Goal: Information Seeking & Learning: Learn about a topic

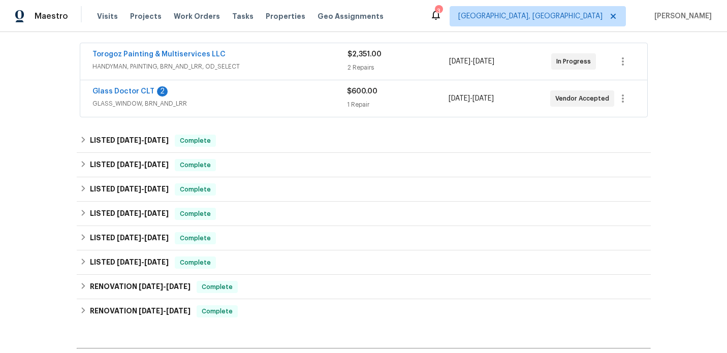
scroll to position [193, 0]
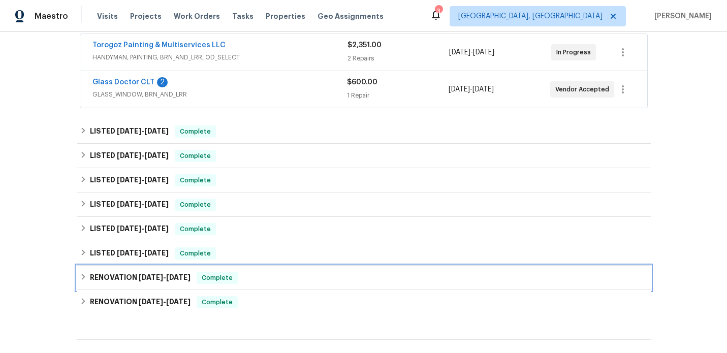
click at [134, 278] on h6 "RENOVATION 6/27/24 - 4/11/25" at bounding box center [140, 278] width 101 height 12
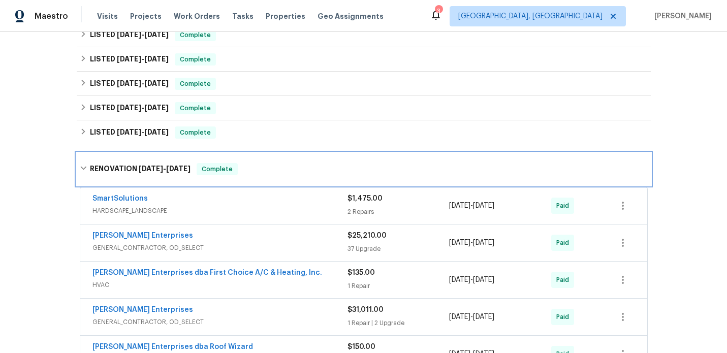
scroll to position [315, 0]
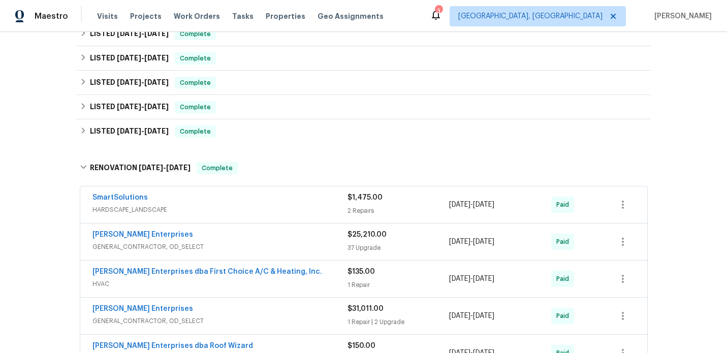
click at [264, 239] on div "[PERSON_NAME] Enterprises" at bounding box center [219, 236] width 255 height 12
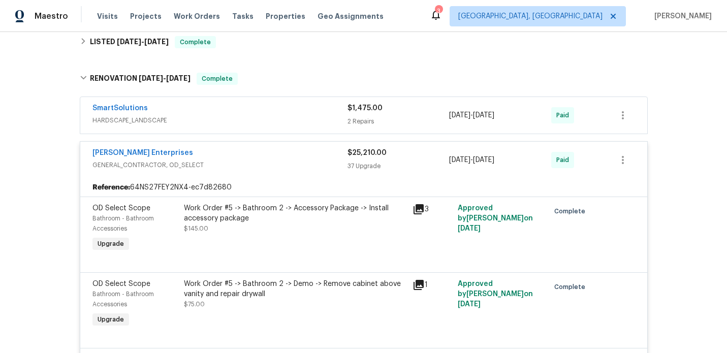
scroll to position [400, 0]
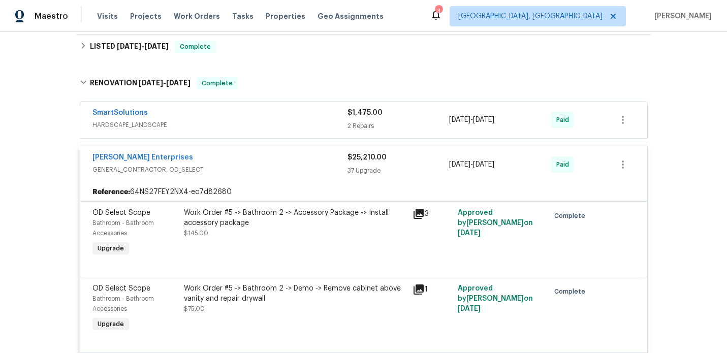
click at [238, 163] on div "[PERSON_NAME] Enterprises" at bounding box center [219, 158] width 255 height 12
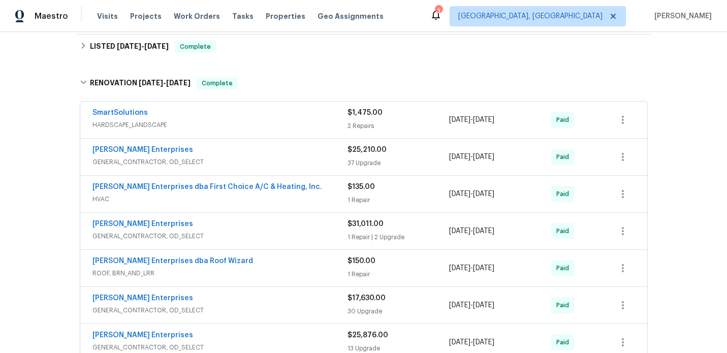
click at [256, 230] on div "Nordman Enterprises" at bounding box center [219, 225] width 255 height 12
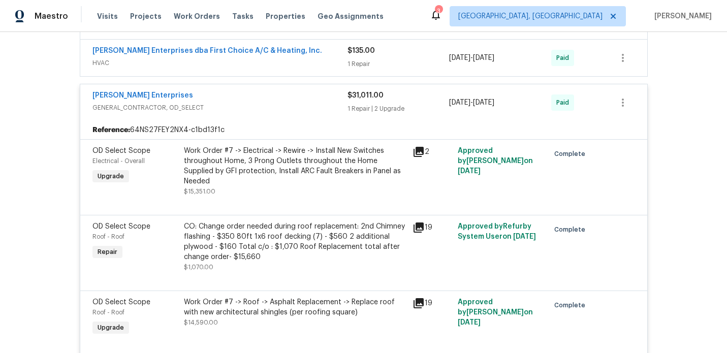
scroll to position [524, 0]
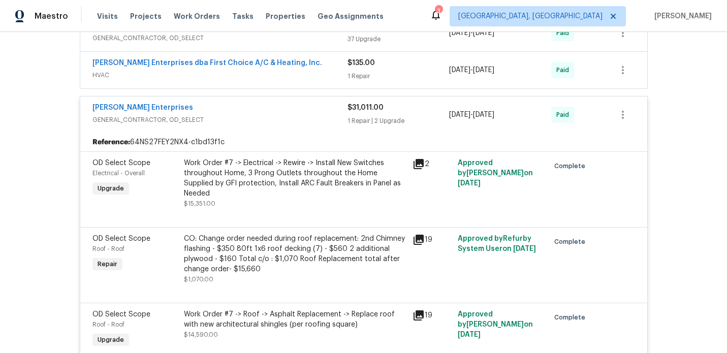
click at [253, 132] on div "Nordman Enterprises GENERAL_CONTRACTOR, OD_SELECT $31,011.00 1 Repair | 2 Upgra…" at bounding box center [363, 115] width 567 height 37
click at [238, 119] on span "GENERAL_CONTRACTOR, OD_SELECT" at bounding box center [219, 120] width 255 height 10
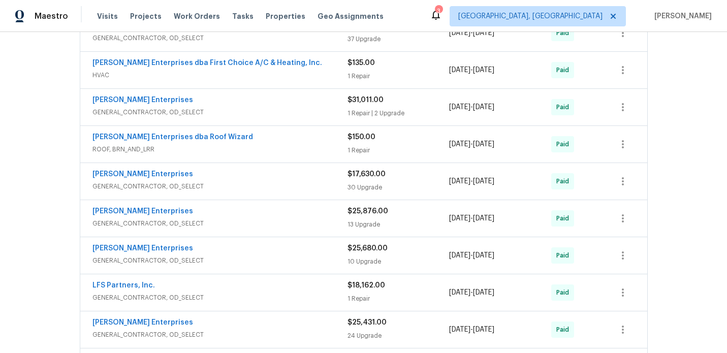
click at [277, 185] on span "GENERAL_CONTRACTOR, OD_SELECT" at bounding box center [219, 186] width 255 height 10
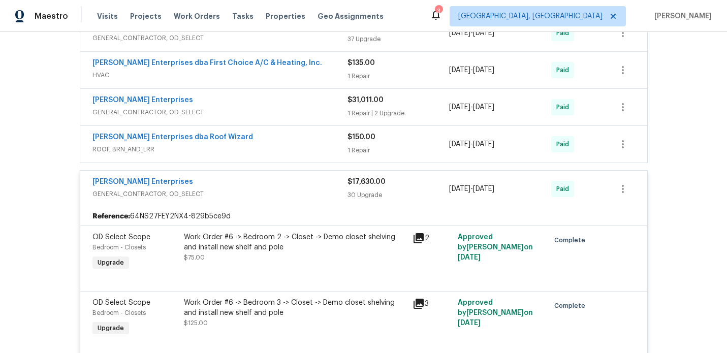
click at [268, 181] on div "Nordman Enterprises" at bounding box center [219, 183] width 255 height 12
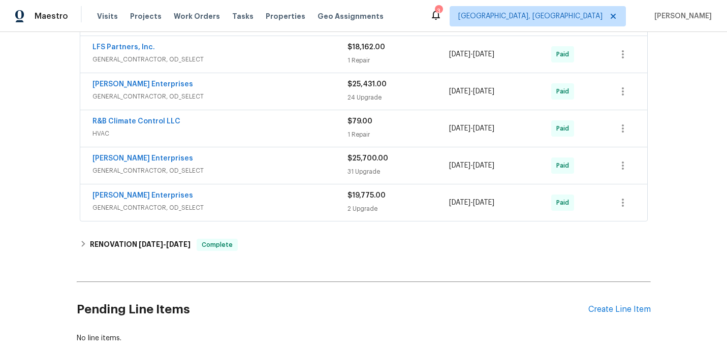
scroll to position [769, 0]
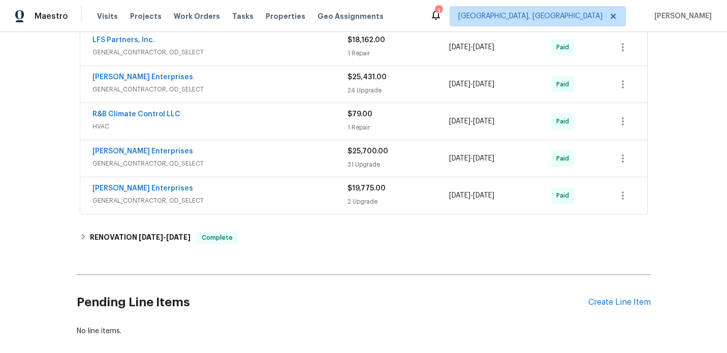
click at [284, 193] on div "Nordman Enterprises" at bounding box center [219, 189] width 255 height 12
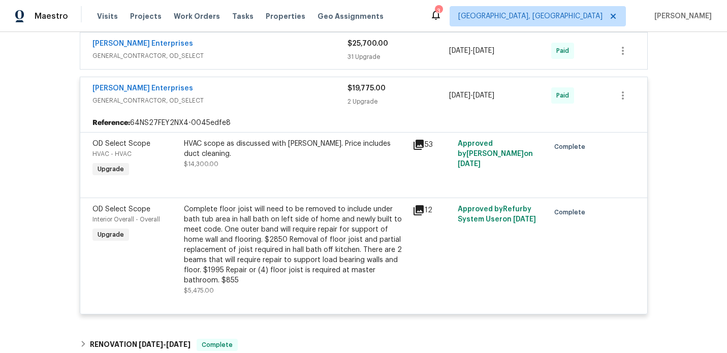
scroll to position [879, 0]
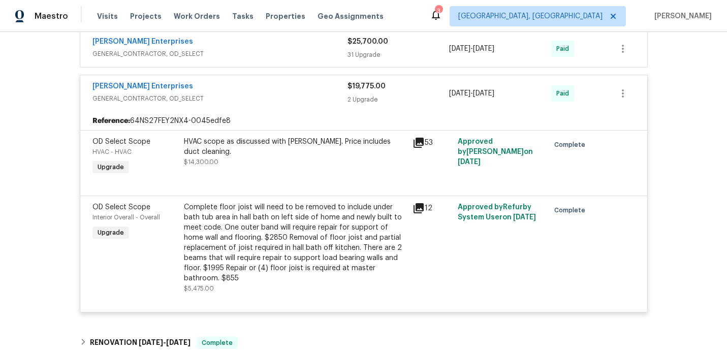
click at [260, 106] on div "Nordman Enterprises GENERAL_CONTRACTOR, OD_SELECT" at bounding box center [219, 93] width 255 height 24
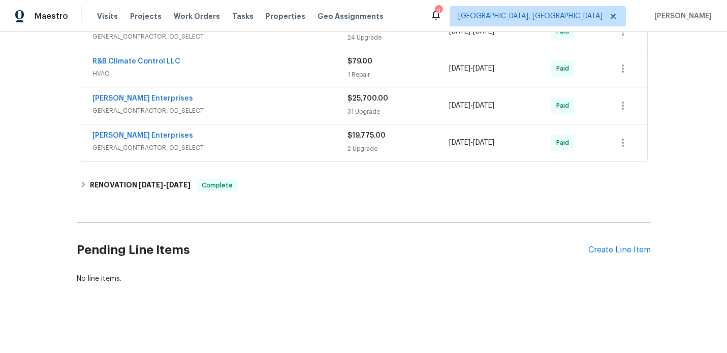
scroll to position [821, 0]
click at [277, 142] on div "Nordman Enterprises" at bounding box center [219, 137] width 255 height 12
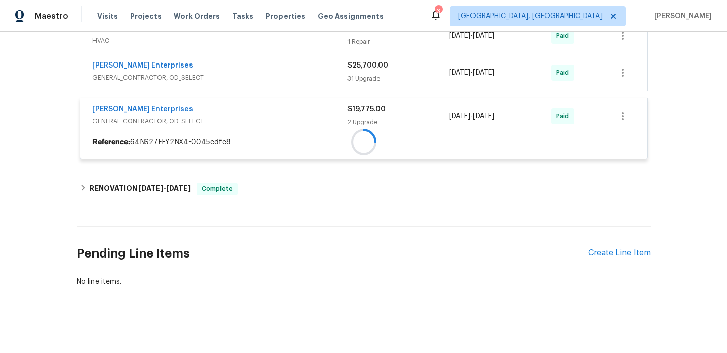
scroll to position [879, 0]
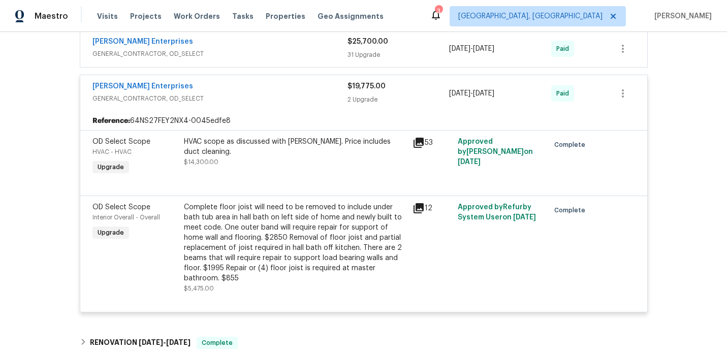
click at [418, 210] on icon at bounding box center [418, 208] width 12 height 12
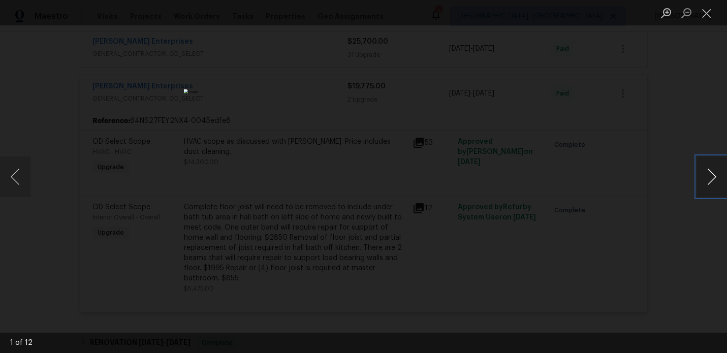
click at [713, 176] on button "Next image" at bounding box center [711, 176] width 30 height 41
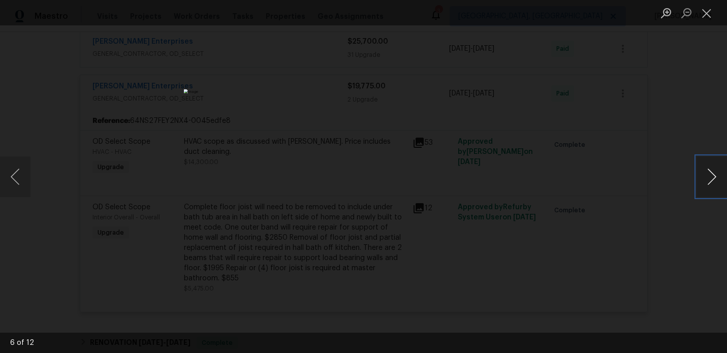
click at [713, 176] on button "Next image" at bounding box center [711, 176] width 30 height 41
click at [713, 181] on button "Next image" at bounding box center [711, 176] width 30 height 41
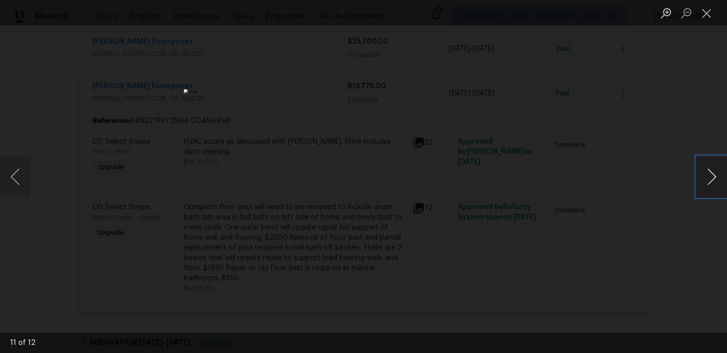
click at [713, 181] on button "Next image" at bounding box center [711, 176] width 30 height 41
click at [711, 12] on button "Close lightbox" at bounding box center [706, 13] width 20 height 18
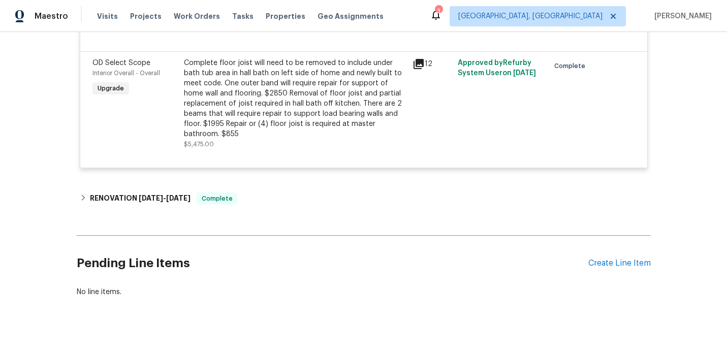
scroll to position [1027, 0]
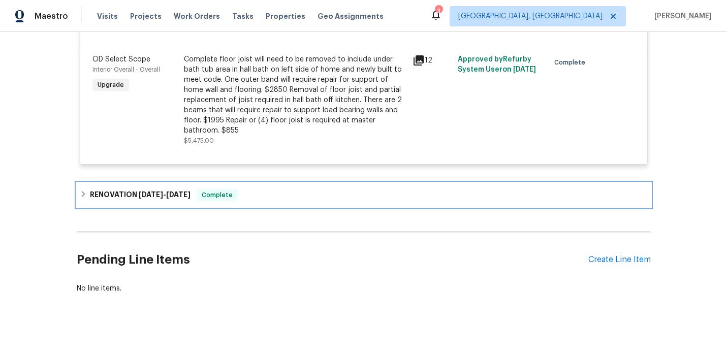
click at [298, 190] on div "RENOVATION 6/14/24 - 11/30/24 Complete" at bounding box center [364, 195] width 568 height 12
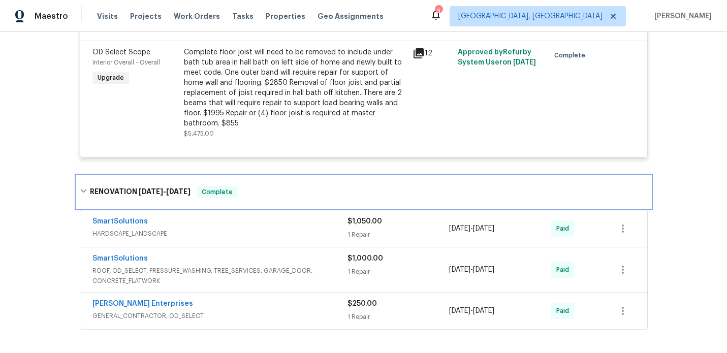
scroll to position [1043, 0]
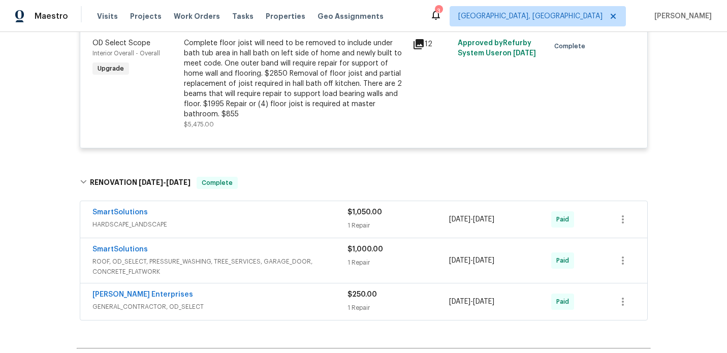
click at [305, 244] on div "SmartSolutions" at bounding box center [219, 250] width 255 height 12
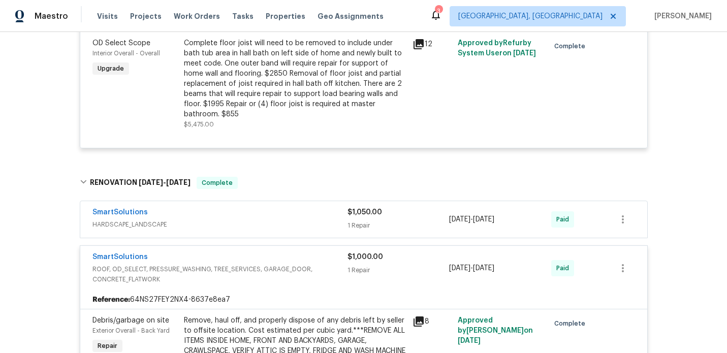
click at [421, 315] on icon at bounding box center [418, 321] width 12 height 12
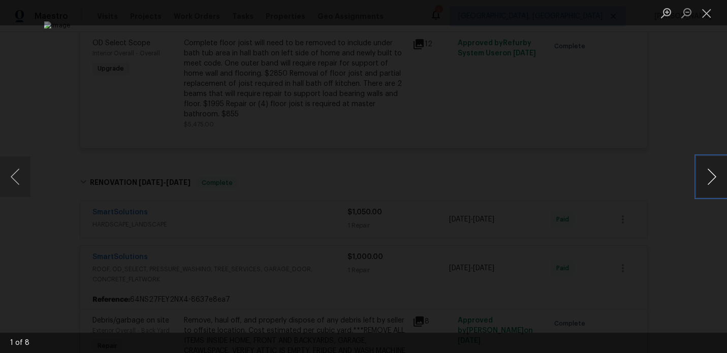
click at [714, 179] on button "Next image" at bounding box center [711, 176] width 30 height 41
click at [712, 174] on button "Next image" at bounding box center [711, 176] width 30 height 41
click at [714, 178] on button "Next image" at bounding box center [711, 176] width 30 height 41
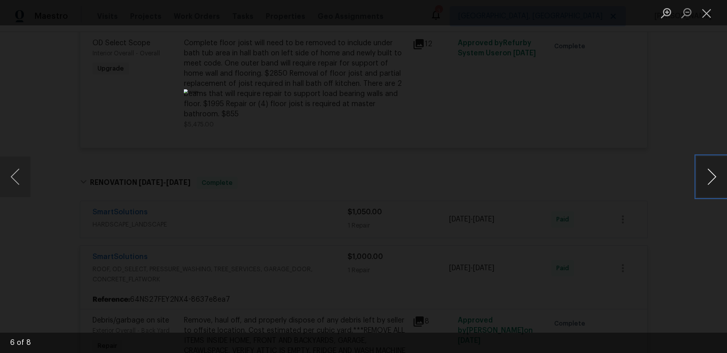
click at [714, 178] on button "Next image" at bounding box center [711, 176] width 30 height 41
click at [713, 177] on button "Next image" at bounding box center [711, 176] width 30 height 41
click at [710, 19] on button "Close lightbox" at bounding box center [706, 13] width 20 height 18
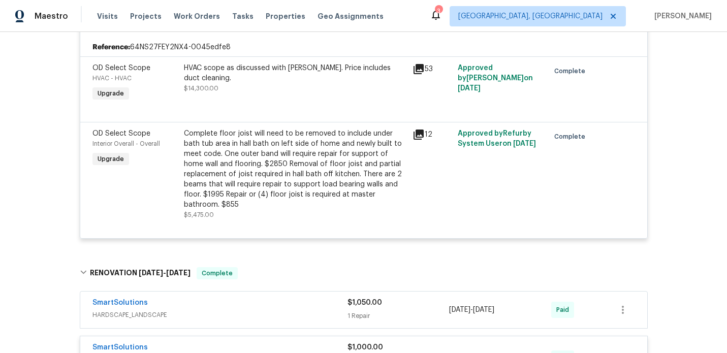
scroll to position [942, 0]
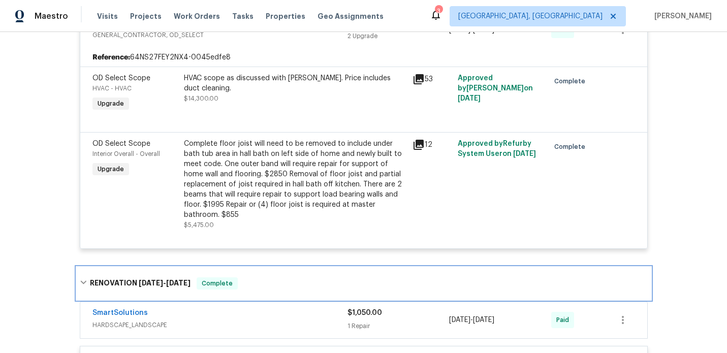
click at [154, 279] on span "6/14/24" at bounding box center [151, 282] width 24 height 7
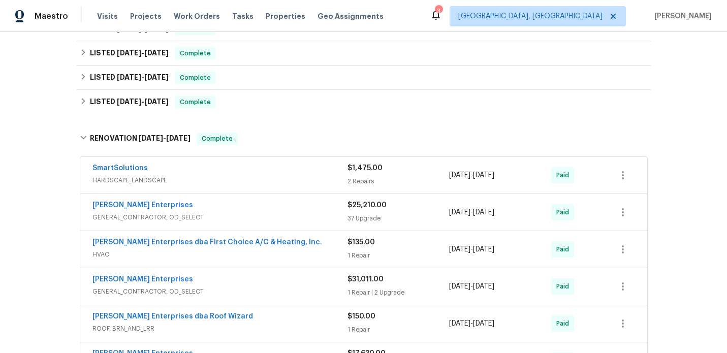
scroll to position [337, 0]
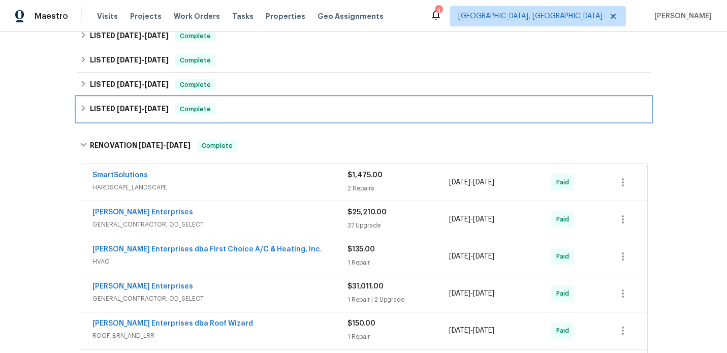
click at [153, 112] on span "4/28/25" at bounding box center [156, 108] width 24 height 7
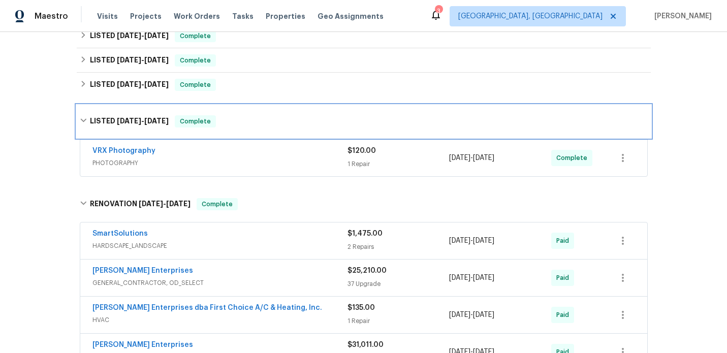
click at [153, 112] on div "LISTED 4/26/25 - 4/28/25 Complete" at bounding box center [364, 121] width 574 height 33
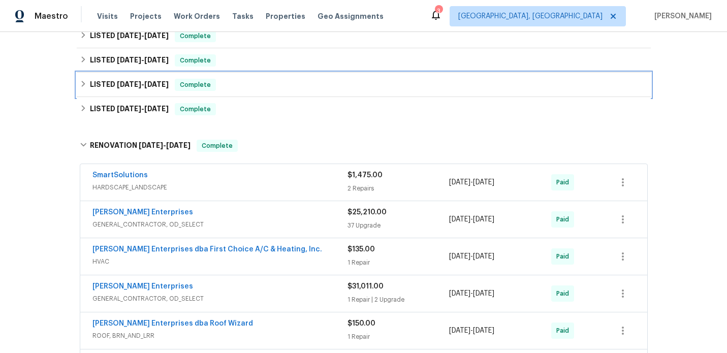
click at [145, 87] on span "5/12/25 - 5/13/25" at bounding box center [143, 84] width 52 height 7
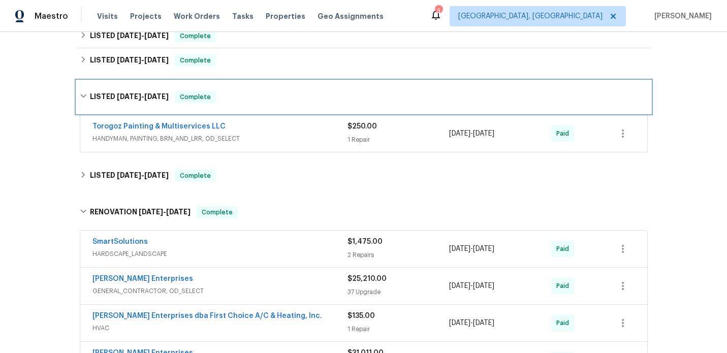
click at [144, 93] on span "5/12/25 - 5/13/25" at bounding box center [143, 96] width 52 height 7
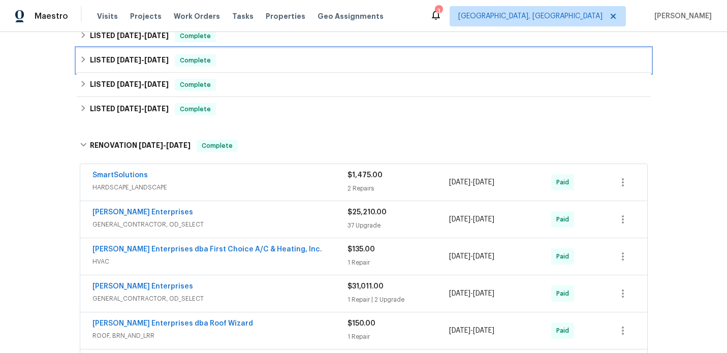
click at [145, 59] on span "5/14/25 - 5/15/25" at bounding box center [143, 59] width 52 height 7
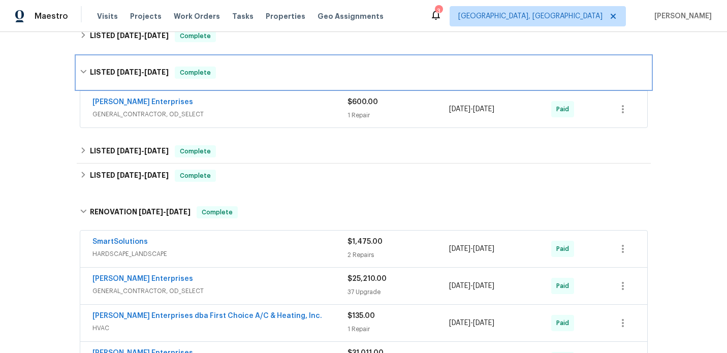
click at [145, 59] on div "LISTED 5/14/25 - 5/15/25 Complete" at bounding box center [364, 72] width 574 height 33
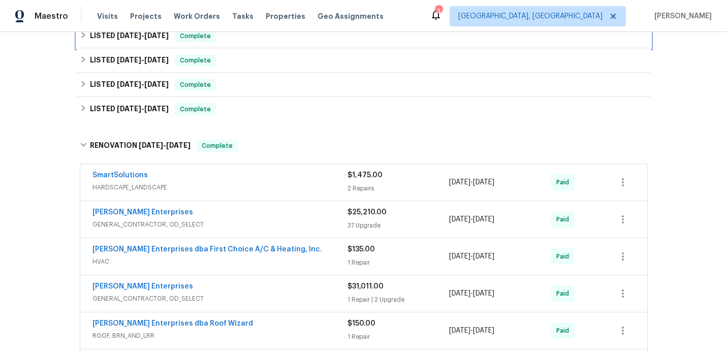
click at [144, 42] on h6 "LISTED 6/23/25 - 6/27/25" at bounding box center [129, 36] width 79 height 12
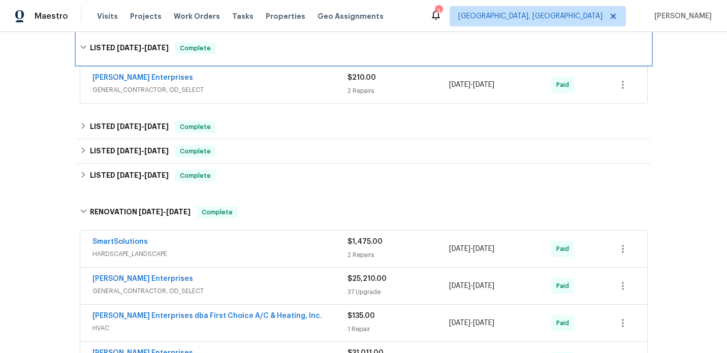
click at [144, 42] on div "LISTED 6/23/25 - 6/27/25 Complete" at bounding box center [364, 48] width 574 height 33
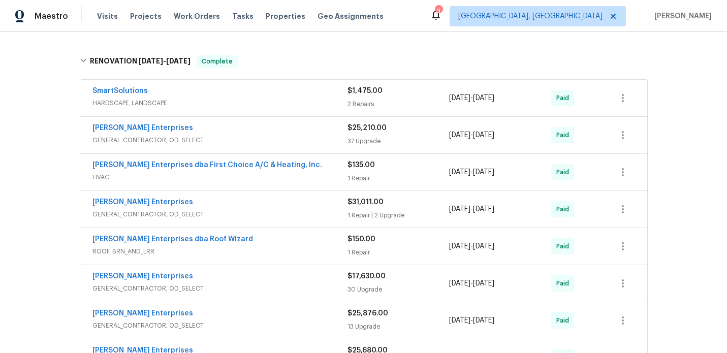
scroll to position [431, 0]
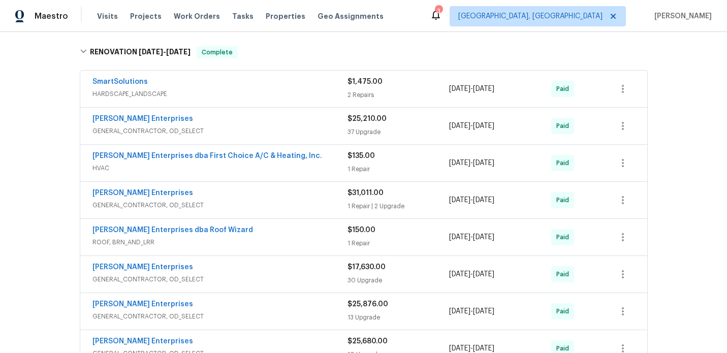
click at [287, 134] on span "GENERAL_CONTRACTOR, OD_SELECT" at bounding box center [219, 131] width 255 height 10
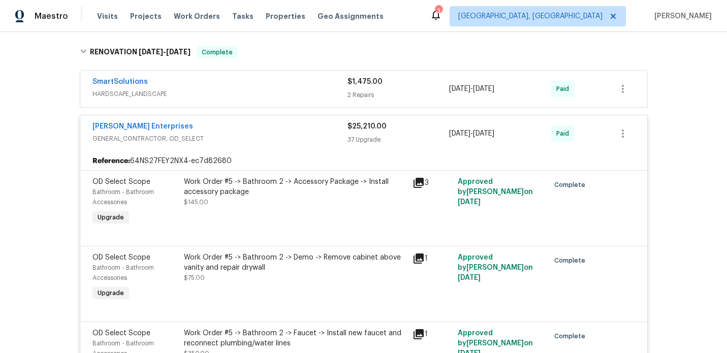
click at [422, 185] on icon at bounding box center [418, 183] width 10 height 10
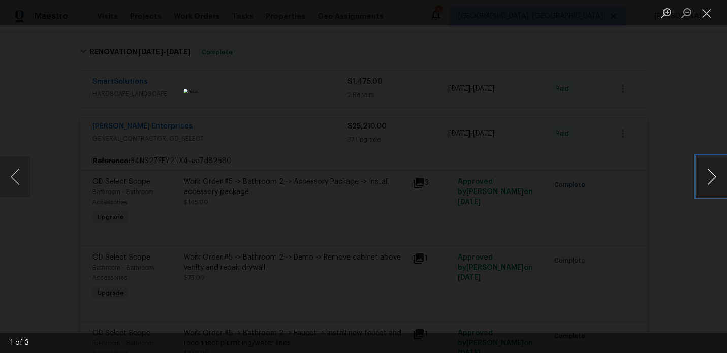
click at [711, 177] on button "Next image" at bounding box center [711, 176] width 30 height 41
click at [707, 15] on button "Close lightbox" at bounding box center [706, 13] width 20 height 18
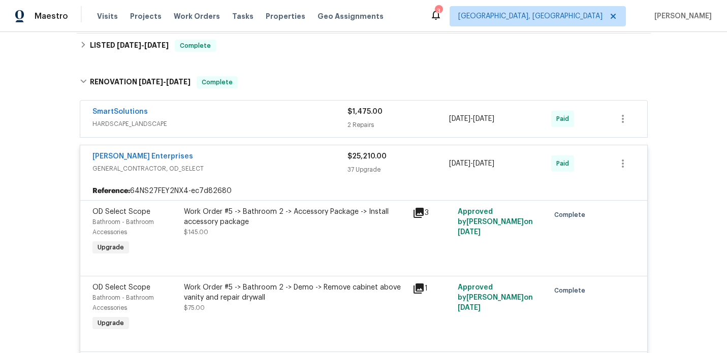
scroll to position [365, 0]
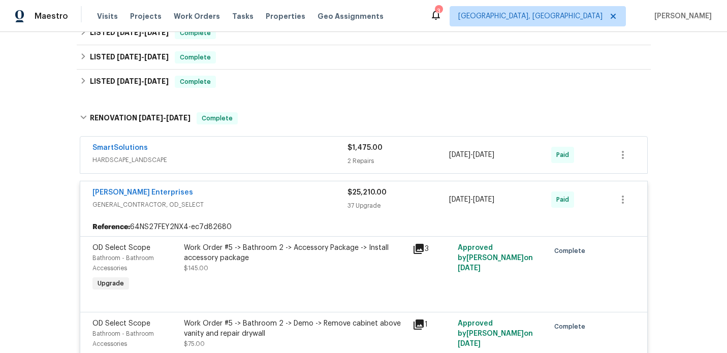
click at [266, 201] on span "GENERAL_CONTRACTOR, OD_SELECT" at bounding box center [219, 205] width 255 height 10
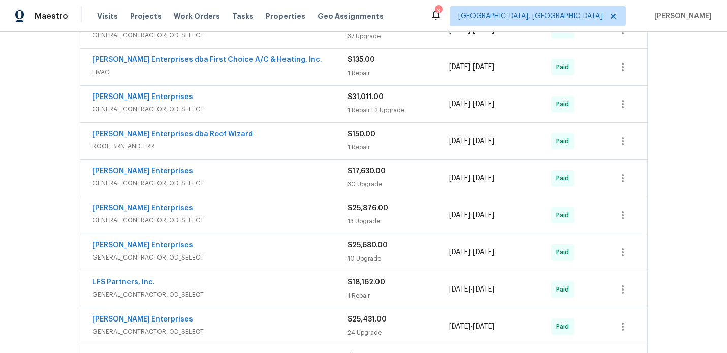
scroll to position [528, 0]
click at [281, 110] on span "GENERAL_CONTRACTOR, OD_SELECT" at bounding box center [219, 108] width 255 height 10
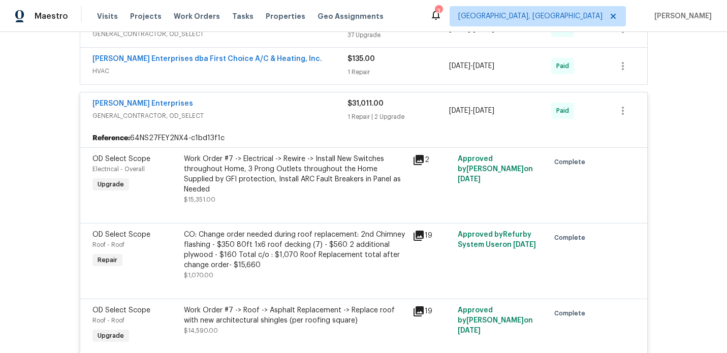
click at [417, 163] on icon at bounding box center [418, 160] width 12 height 12
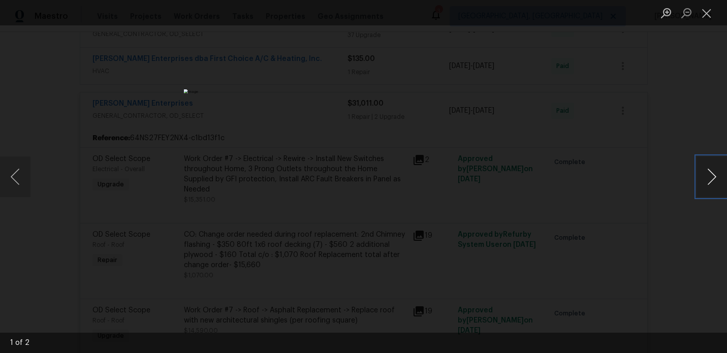
click at [713, 178] on button "Next image" at bounding box center [711, 176] width 30 height 41
click at [705, 19] on button "Close lightbox" at bounding box center [706, 13] width 20 height 18
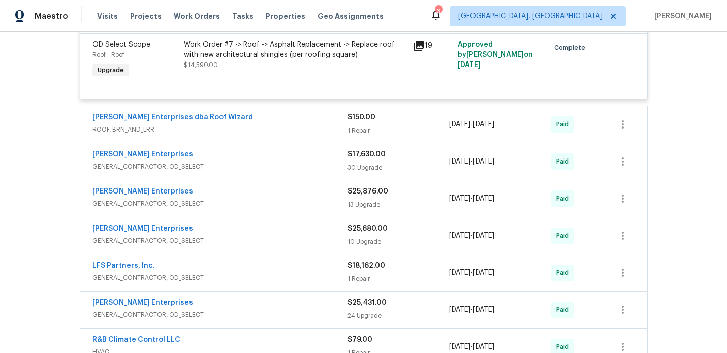
scroll to position [797, 0]
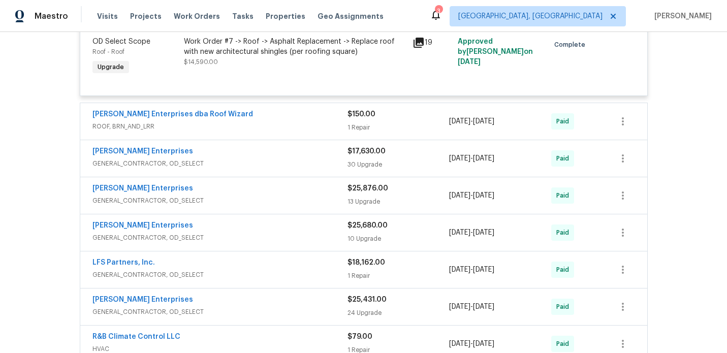
click at [277, 158] on span "GENERAL_CONTRACTOR, OD_SELECT" at bounding box center [219, 163] width 255 height 10
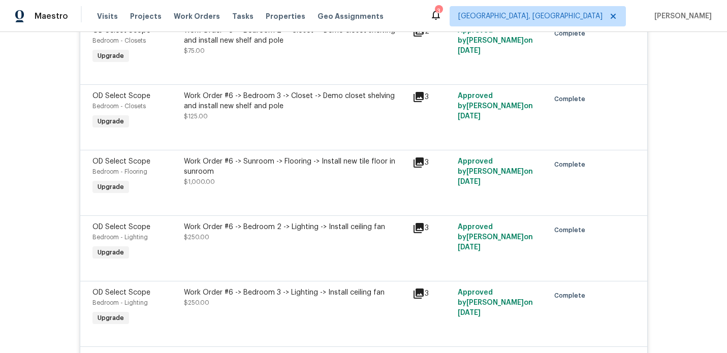
scroll to position [938, 0]
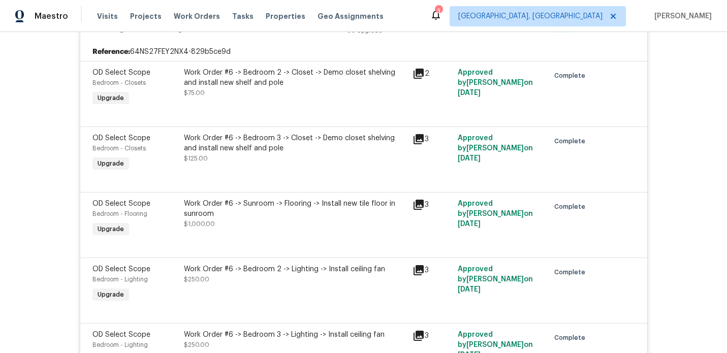
click at [421, 134] on icon at bounding box center [418, 139] width 10 height 10
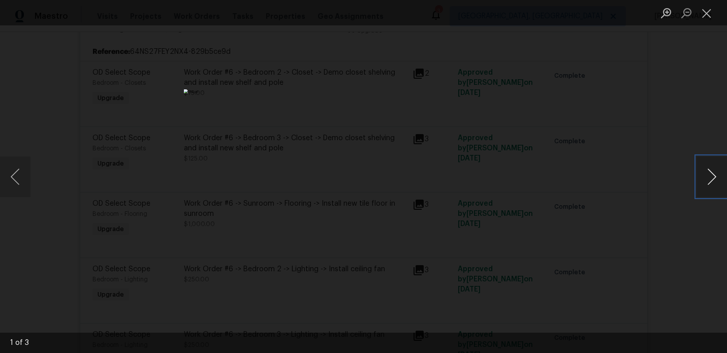
click at [713, 180] on button "Next image" at bounding box center [711, 176] width 30 height 41
click at [707, 15] on button "Close lightbox" at bounding box center [706, 13] width 20 height 18
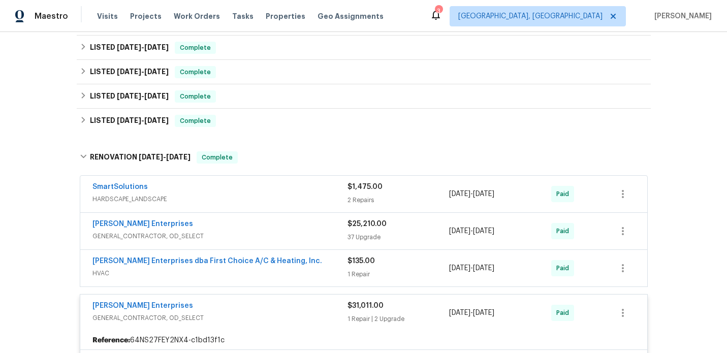
scroll to position [217, 0]
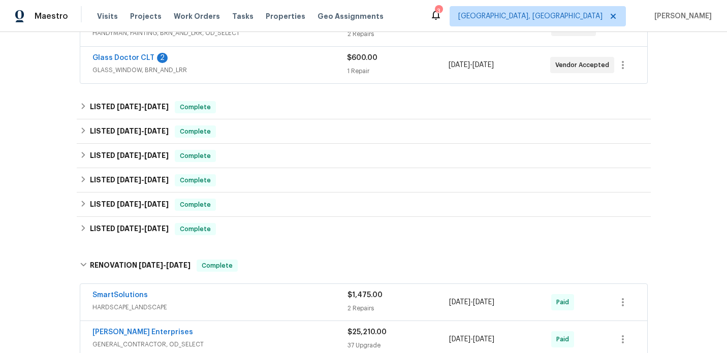
click at [251, 295] on div "SmartSolutions" at bounding box center [219, 296] width 255 height 12
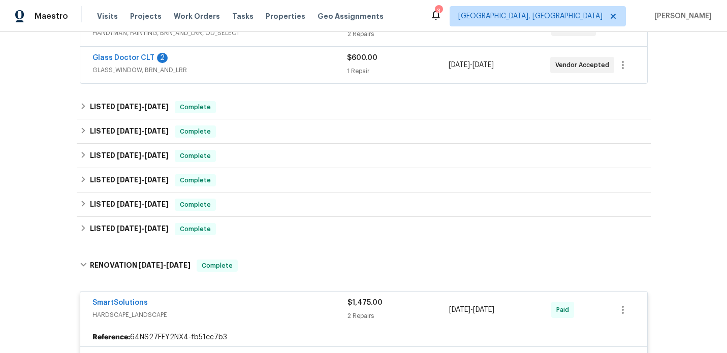
click at [285, 300] on div "SmartSolutions" at bounding box center [219, 304] width 255 height 12
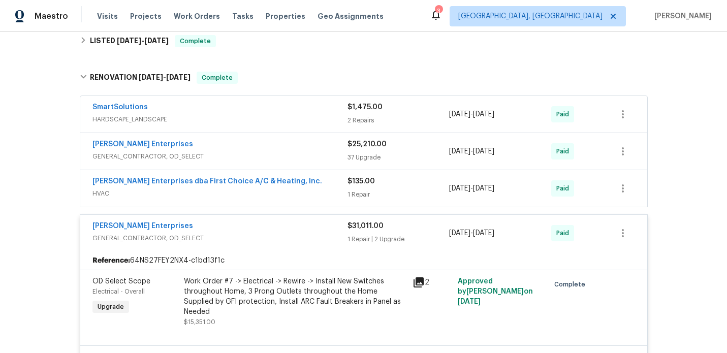
scroll to position [442, 0]
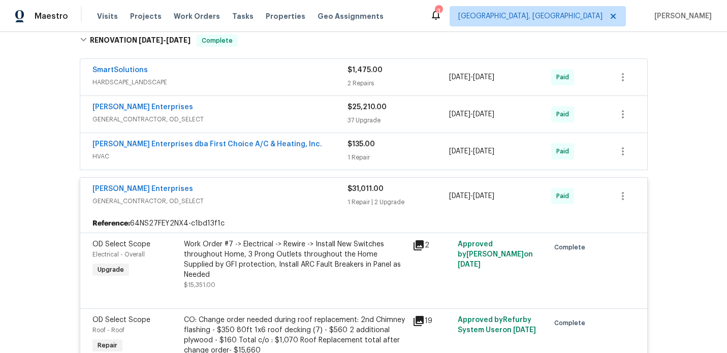
click at [272, 208] on div "Nordman Enterprises GENERAL_CONTRACTOR, OD_SELECT" at bounding box center [219, 196] width 255 height 24
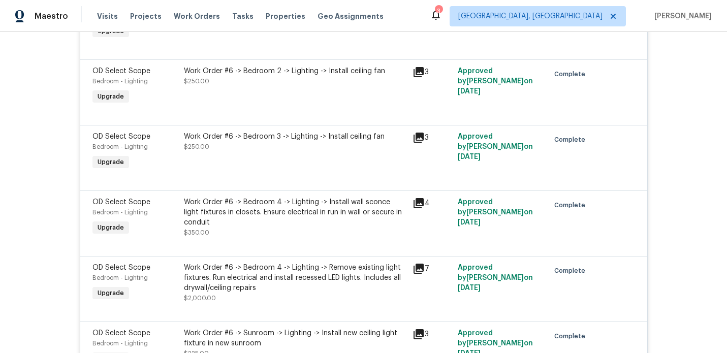
scroll to position [888, 0]
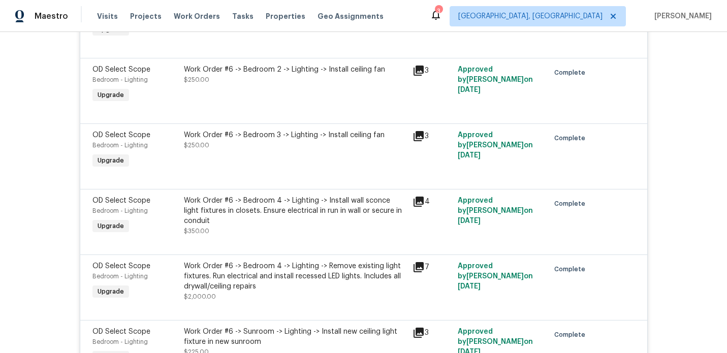
click at [419, 203] on icon at bounding box center [418, 202] width 10 height 10
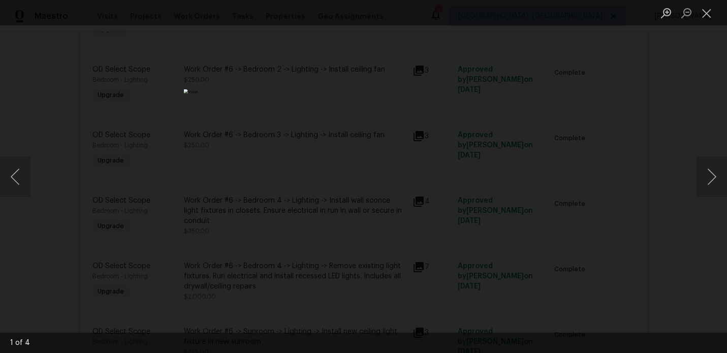
click at [709, 24] on li "Lightbox" at bounding box center [706, 12] width 20 height 25
click at [709, 18] on button "Close lightbox" at bounding box center [706, 13] width 20 height 18
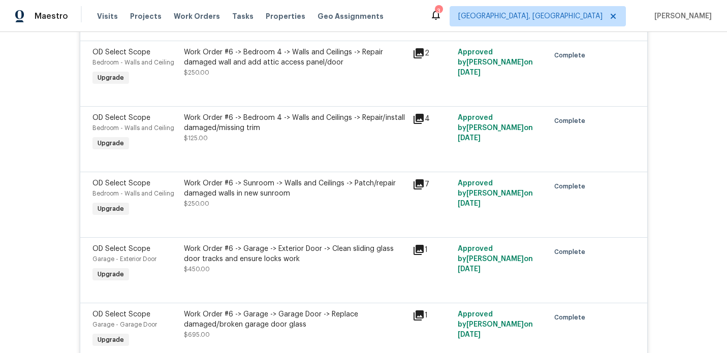
scroll to position [1446, 0]
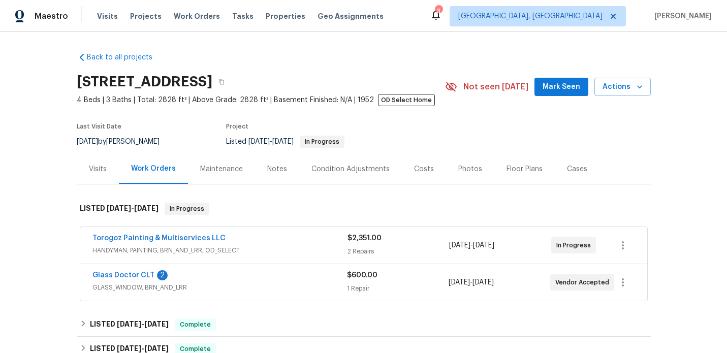
click at [94, 165] on div "Visits" at bounding box center [98, 169] width 18 height 10
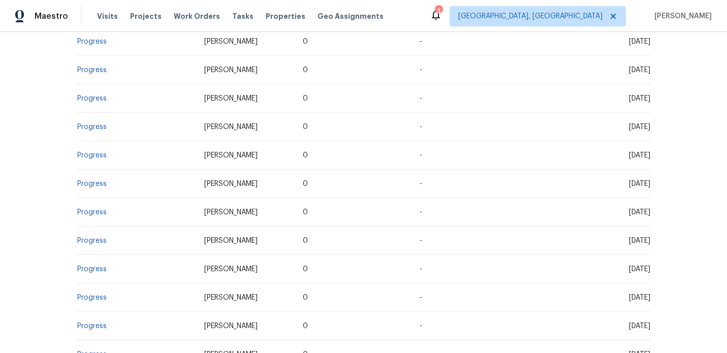
scroll to position [1214, 0]
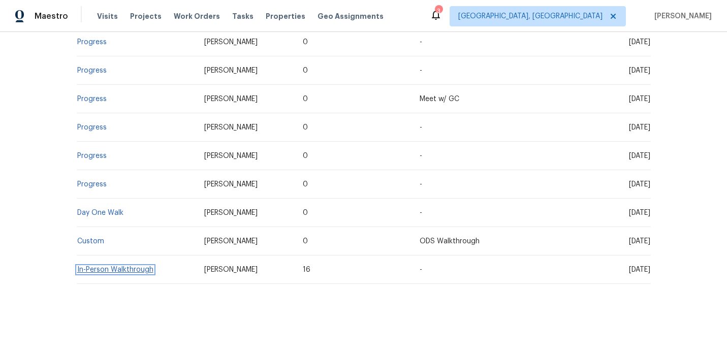
click at [99, 268] on link "In-Person Walkthrough" at bounding box center [115, 269] width 76 height 7
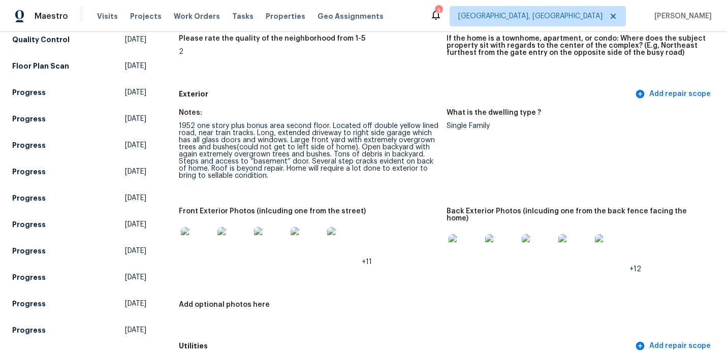
scroll to position [376, 0]
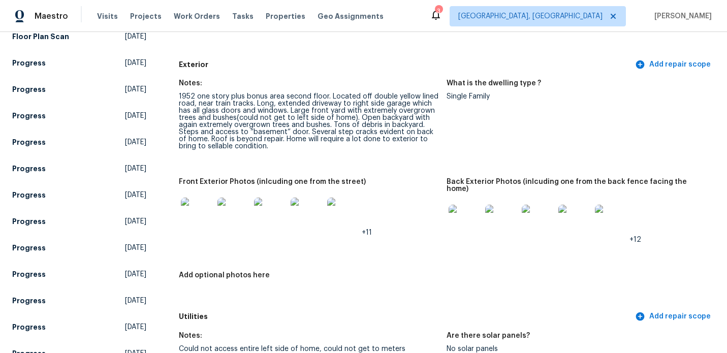
click at [233, 207] on img at bounding box center [233, 214] width 33 height 33
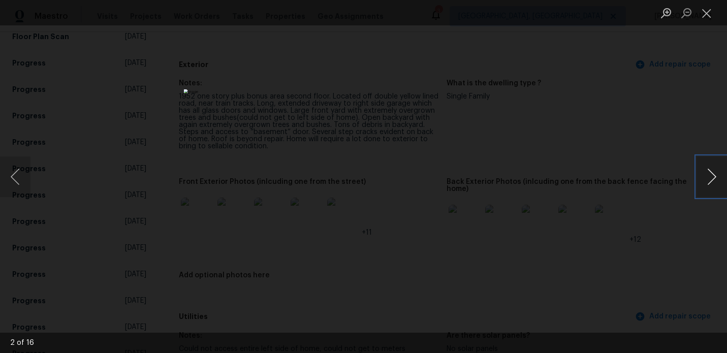
click at [711, 178] on button "Next image" at bounding box center [711, 176] width 30 height 41
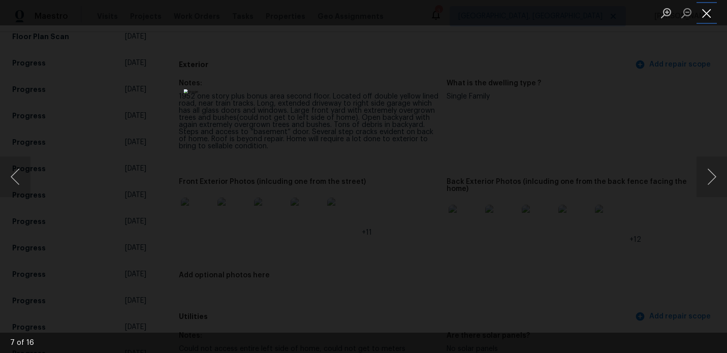
click at [703, 19] on button "Close lightbox" at bounding box center [706, 13] width 20 height 18
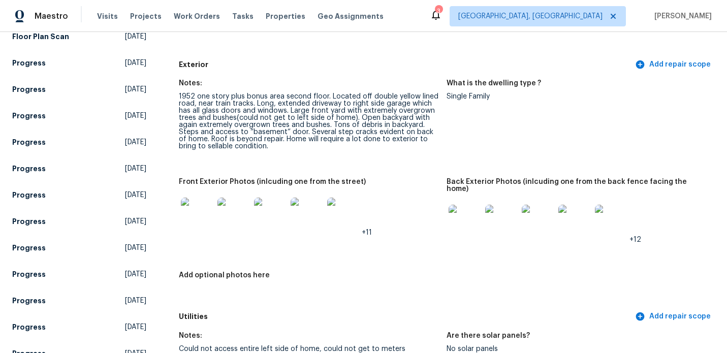
click at [530, 214] on img at bounding box center [538, 221] width 33 height 33
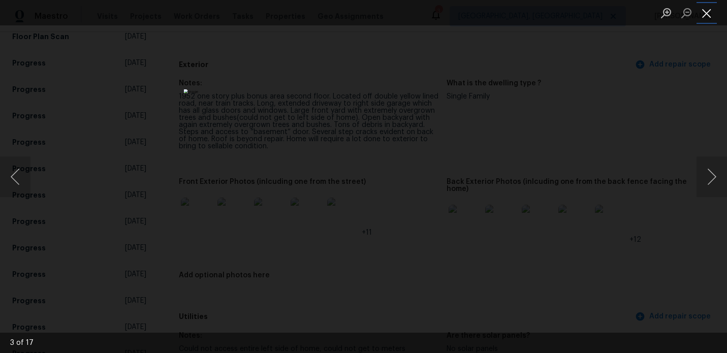
click at [711, 11] on button "Close lightbox" at bounding box center [706, 13] width 20 height 18
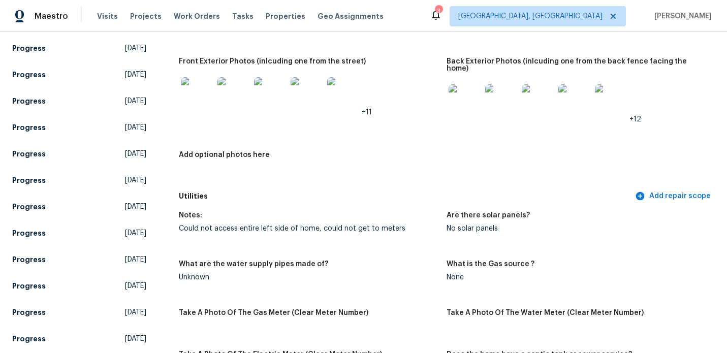
scroll to position [570, 0]
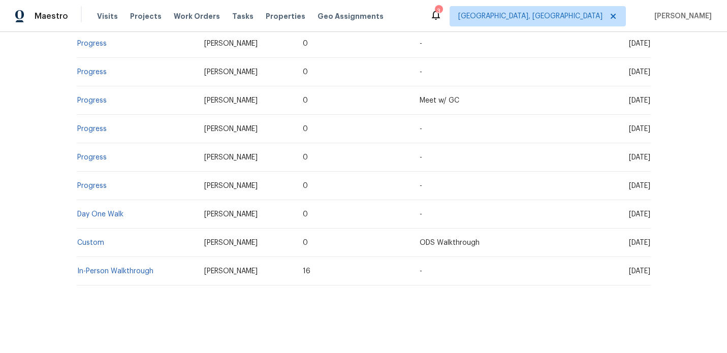
scroll to position [1209, 0]
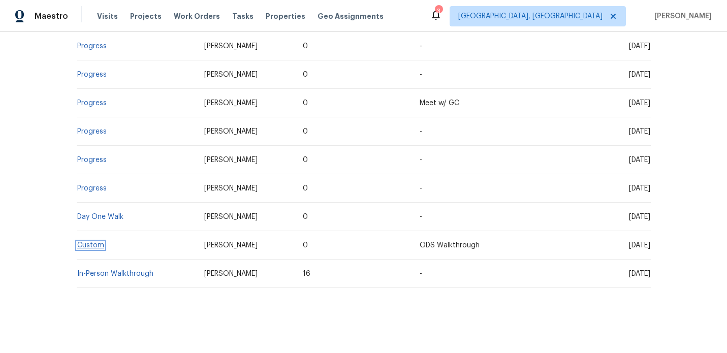
click at [99, 247] on link "Custom" at bounding box center [90, 245] width 27 height 7
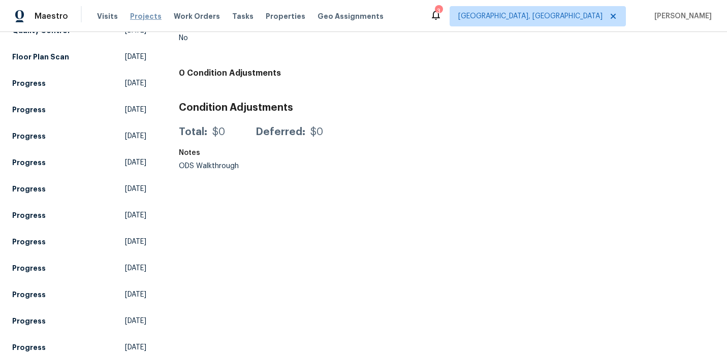
scroll to position [364, 0]
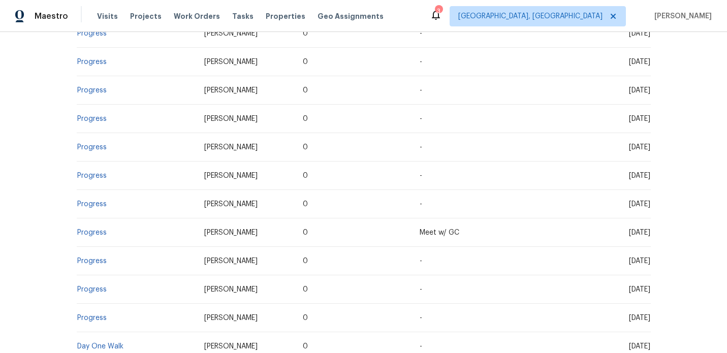
scroll to position [1214, 0]
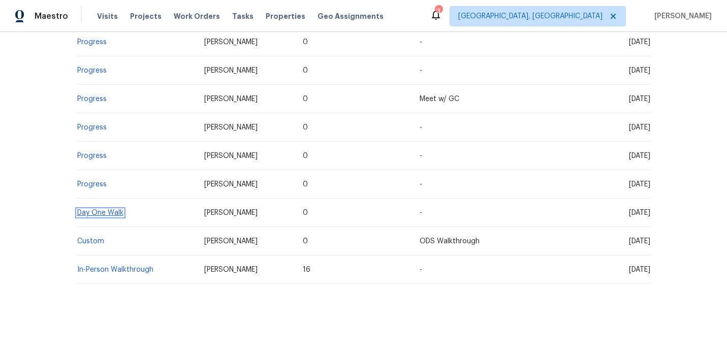
click at [107, 212] on link "Day One Walk" at bounding box center [100, 212] width 46 height 7
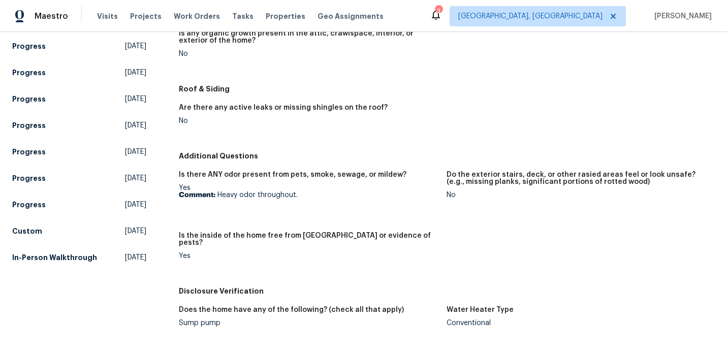
scroll to position [1044, 0]
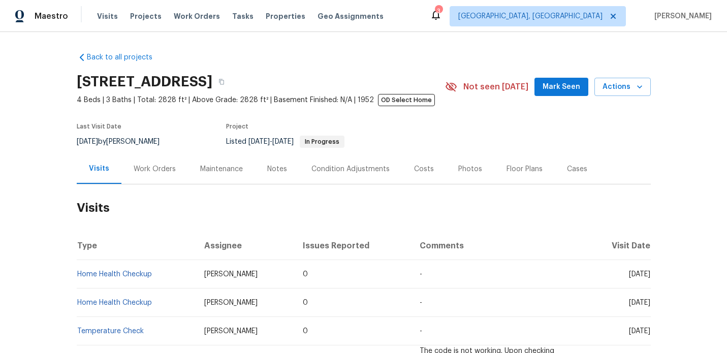
click at [154, 175] on div "Work Orders" at bounding box center [154, 169] width 67 height 30
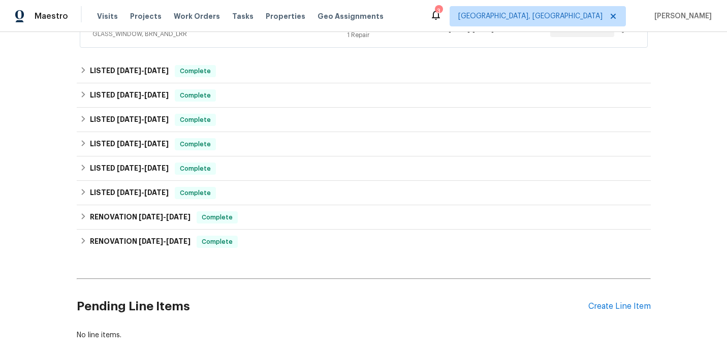
scroll to position [272, 0]
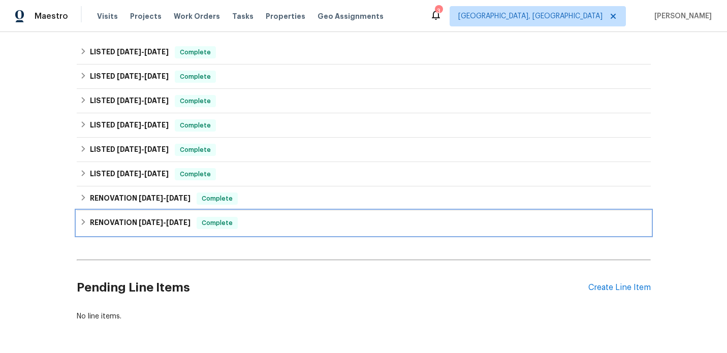
click at [141, 224] on span "6/14/24" at bounding box center [151, 222] width 24 height 7
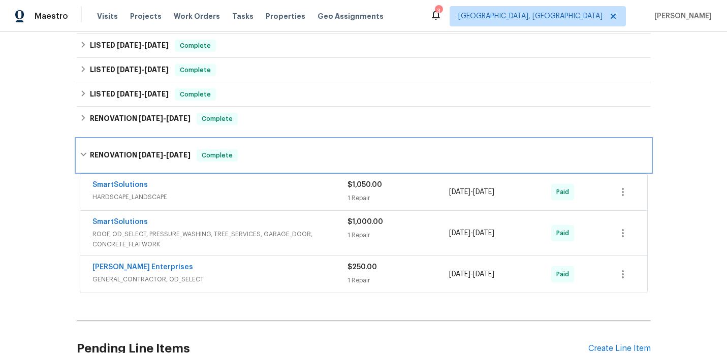
scroll to position [325, 0]
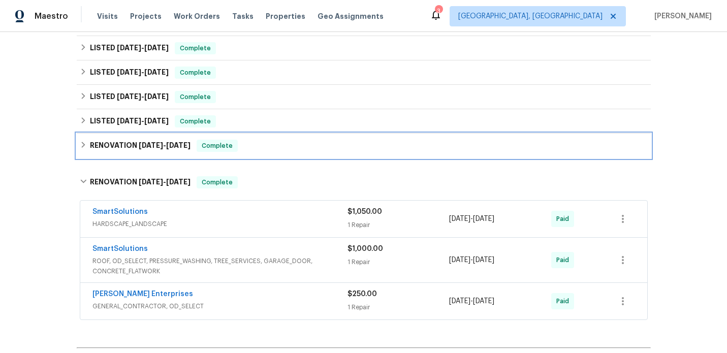
click at [128, 151] on h6 "RENOVATION 6/27/24 - 4/11/25" at bounding box center [140, 146] width 101 height 12
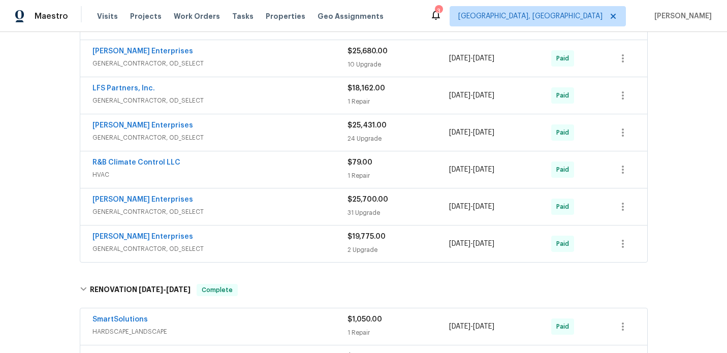
scroll to position [709, 0]
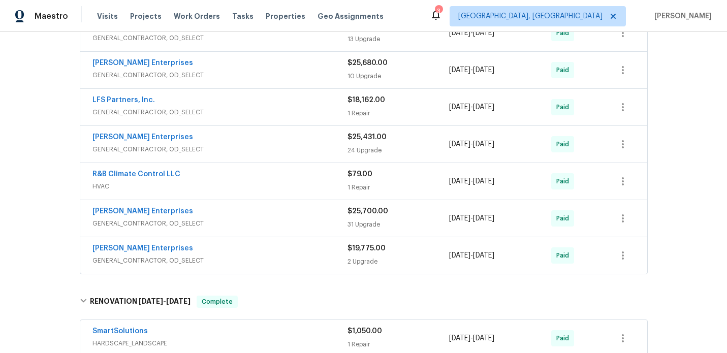
click at [251, 144] on div "Nordman Enterprises" at bounding box center [219, 138] width 255 height 12
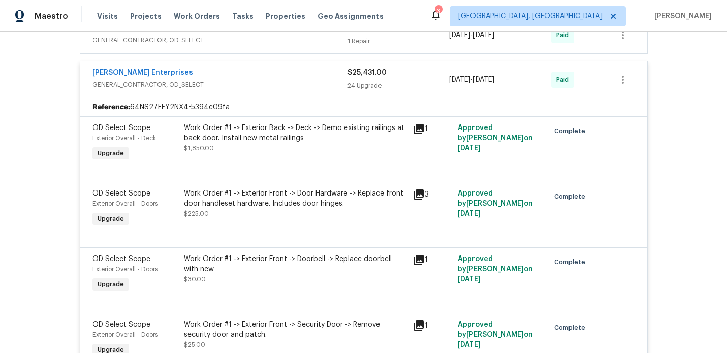
scroll to position [784, 0]
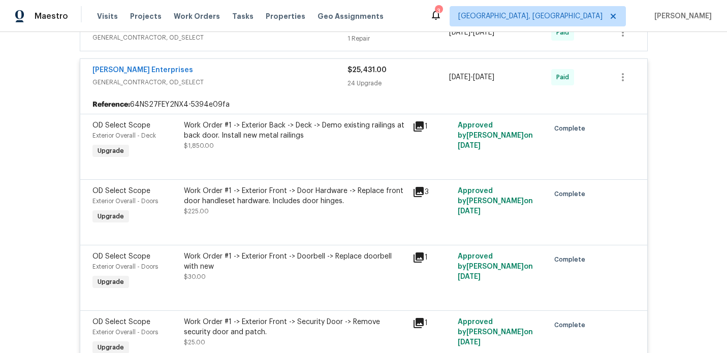
click at [417, 126] on icon at bounding box center [418, 126] width 10 height 10
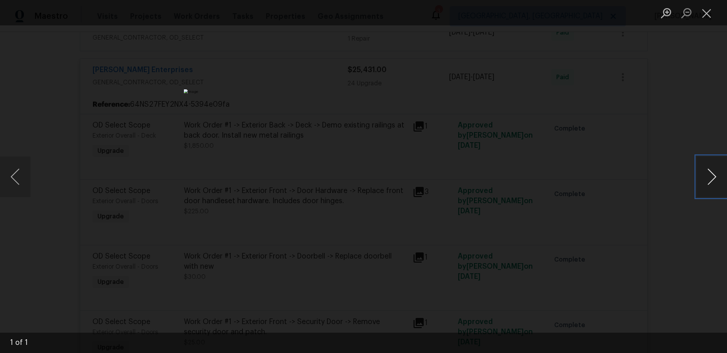
click at [710, 181] on button "Next image" at bounding box center [711, 176] width 30 height 41
click at [707, 177] on button "Next image" at bounding box center [711, 176] width 30 height 41
click at [705, 19] on button "Close lightbox" at bounding box center [706, 13] width 20 height 18
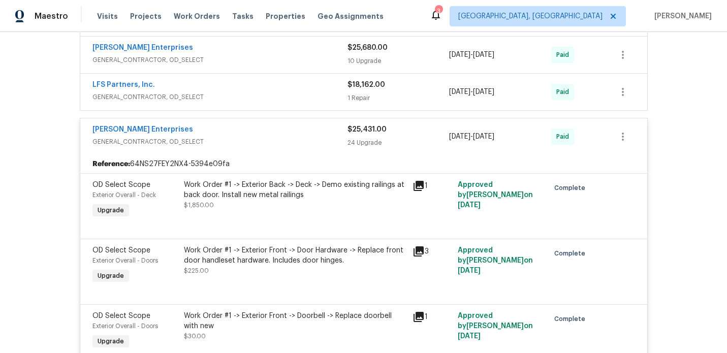
scroll to position [729, 0]
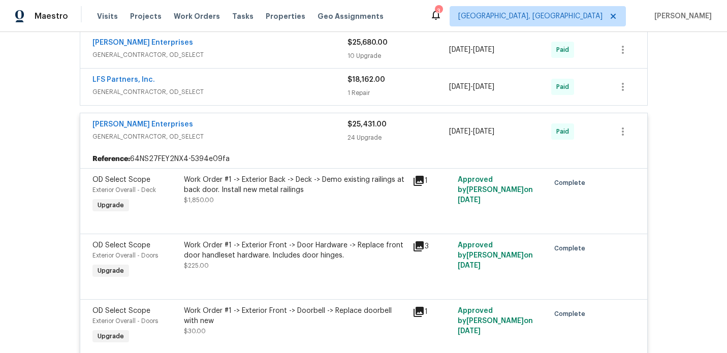
click at [277, 149] on div "Nordman Enterprises GENERAL_CONTRACTOR, OD_SELECT $25,431.00 24 Upgrade 7/31/20…" at bounding box center [363, 131] width 567 height 37
click at [249, 144] on div "Nordman Enterprises GENERAL_CONTRACTOR, OD_SELECT $25,431.00 24 Upgrade 7/31/20…" at bounding box center [363, 131] width 567 height 37
click at [253, 123] on div "Nordman Enterprises" at bounding box center [219, 125] width 255 height 12
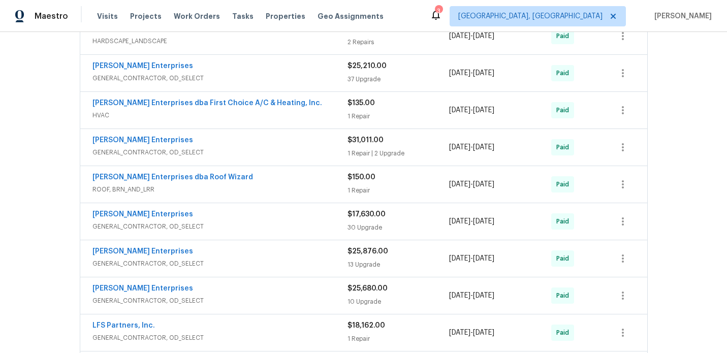
scroll to position [481, 0]
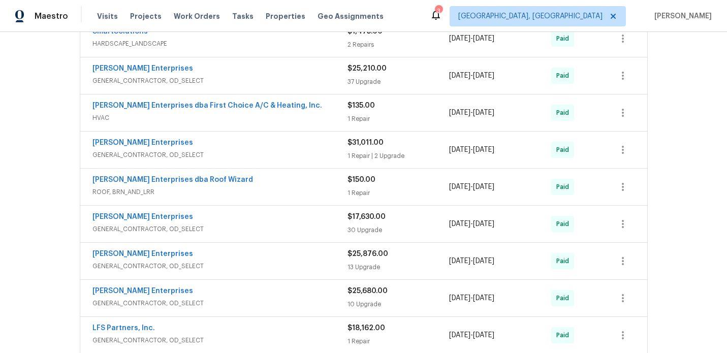
click at [288, 222] on div "Nordman Enterprises" at bounding box center [219, 218] width 255 height 12
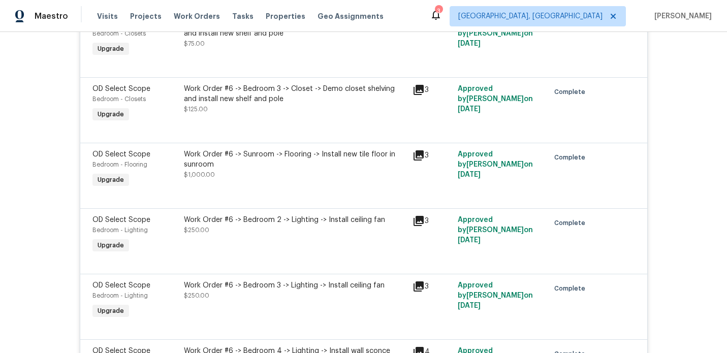
scroll to position [748, 0]
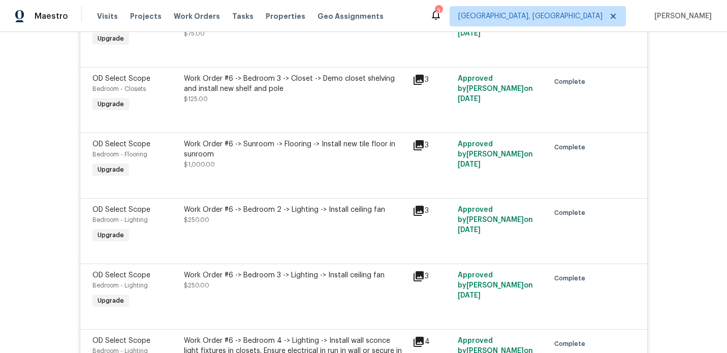
click at [421, 141] on icon at bounding box center [418, 145] width 10 height 10
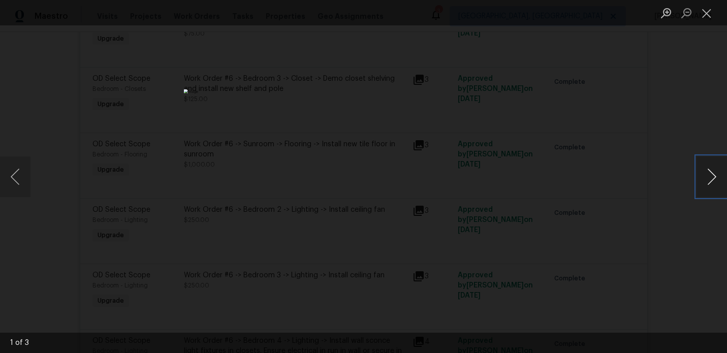
click at [712, 171] on button "Next image" at bounding box center [711, 176] width 30 height 41
click at [712, 172] on button "Next image" at bounding box center [711, 176] width 30 height 41
click at [708, 19] on button "Close lightbox" at bounding box center [706, 13] width 20 height 18
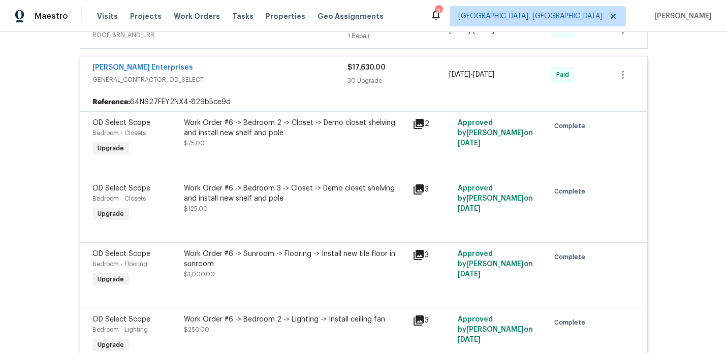
scroll to position [595, 0]
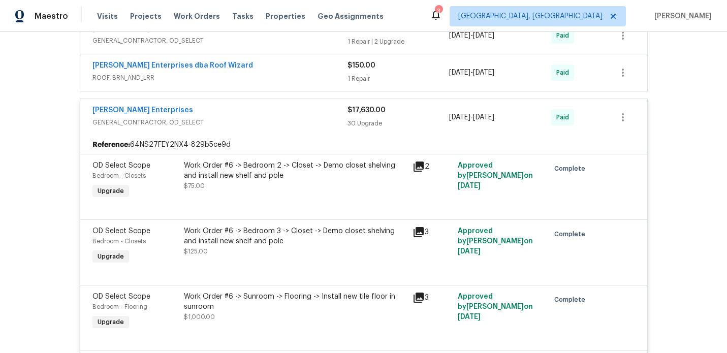
click at [281, 120] on span "GENERAL_CONTRACTOR, OD_SELECT" at bounding box center [219, 122] width 255 height 10
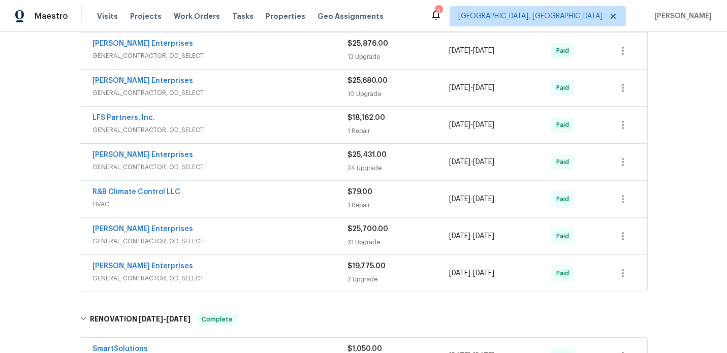
scroll to position [710, 0]
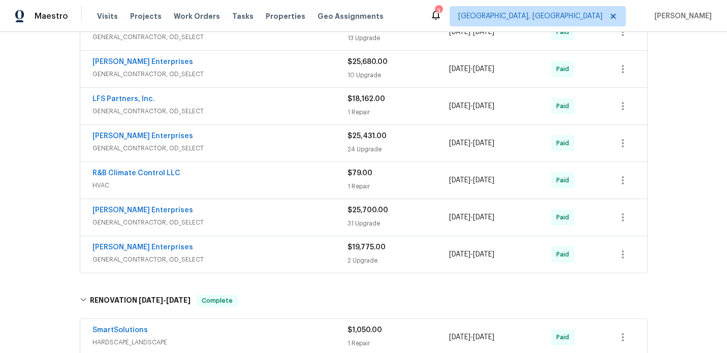
click at [279, 222] on span "GENERAL_CONTRACTOR, OD_SELECT" at bounding box center [219, 222] width 255 height 10
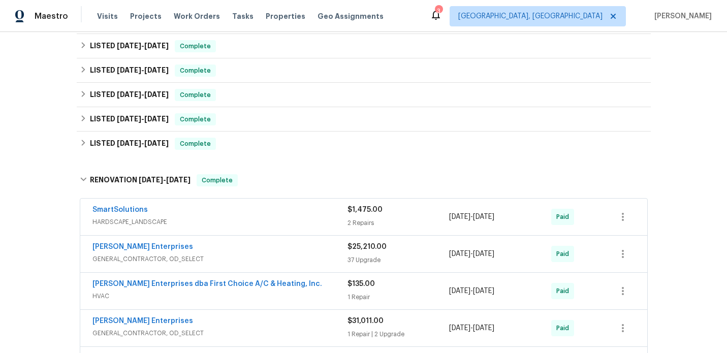
scroll to position [291, 0]
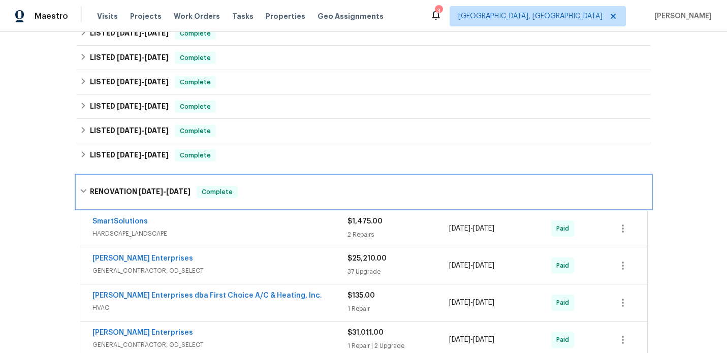
click at [279, 194] on div "RENOVATION 6/27/24 - 4/11/25 Complete" at bounding box center [364, 192] width 568 height 12
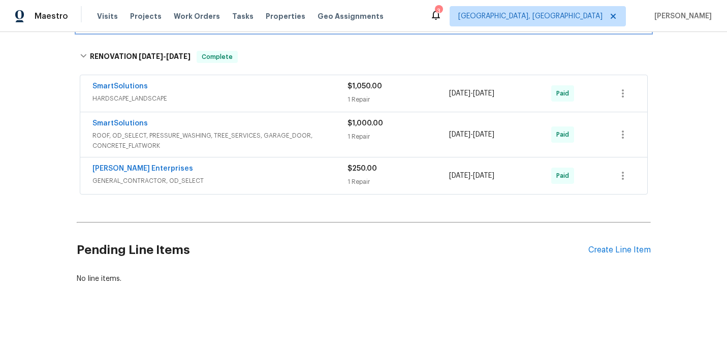
scroll to position [450, 0]
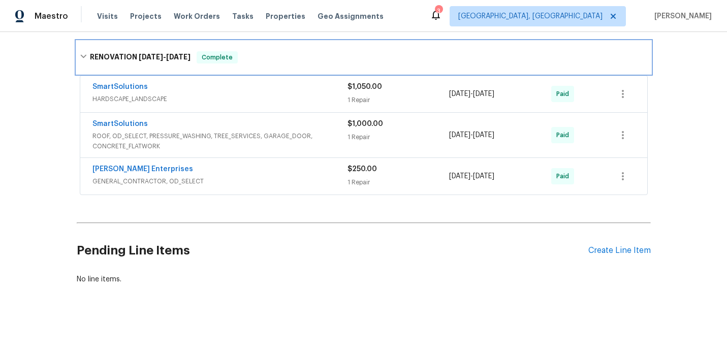
click at [162, 57] on span "6/14/24" at bounding box center [151, 56] width 24 height 7
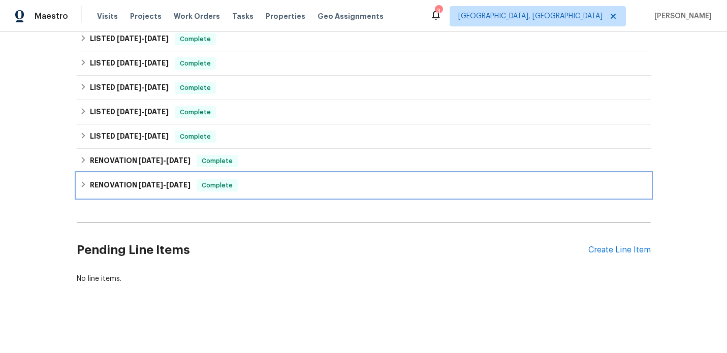
scroll to position [252, 0]
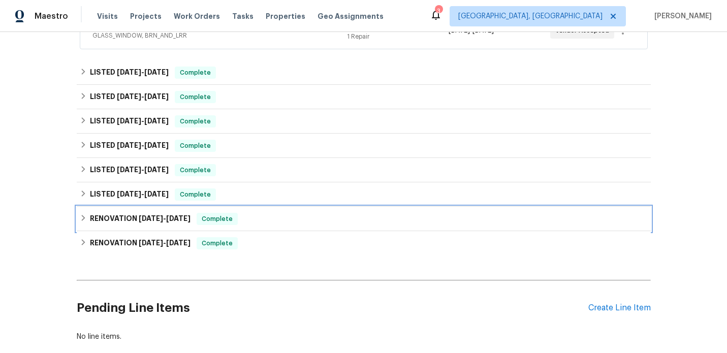
click at [262, 217] on div "RENOVATION 6/27/24 - 4/11/25 Complete" at bounding box center [364, 219] width 568 height 12
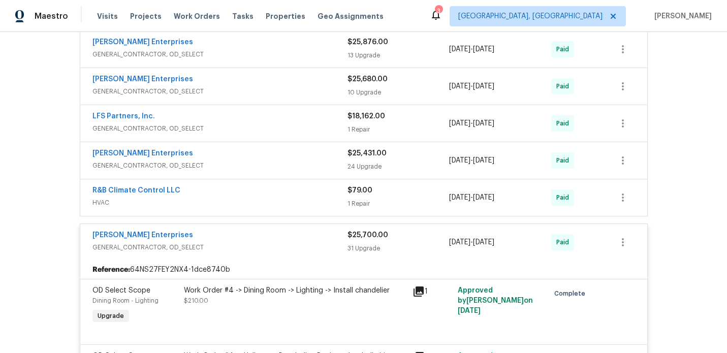
scroll to position [697, 0]
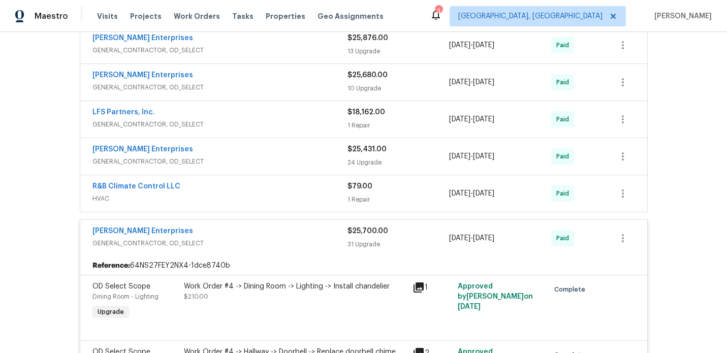
click at [288, 240] on span "GENERAL_CONTRACTOR, OD_SELECT" at bounding box center [219, 243] width 255 height 10
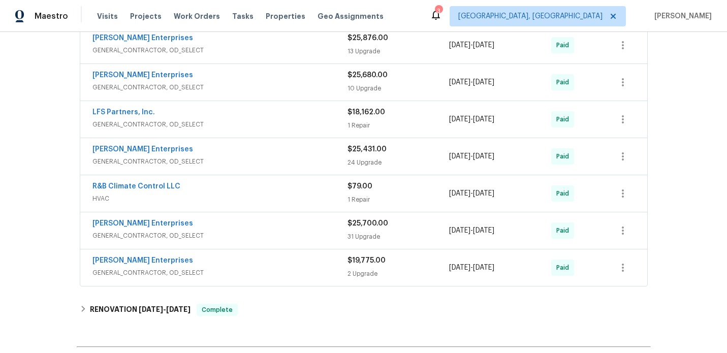
click at [293, 161] on span "GENERAL_CONTRACTOR, OD_SELECT" at bounding box center [219, 161] width 255 height 10
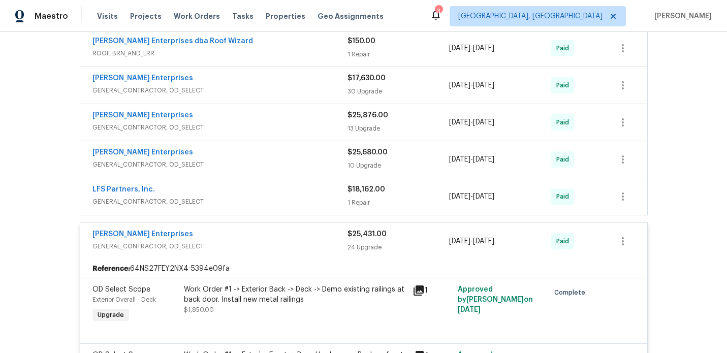
scroll to position [638, 0]
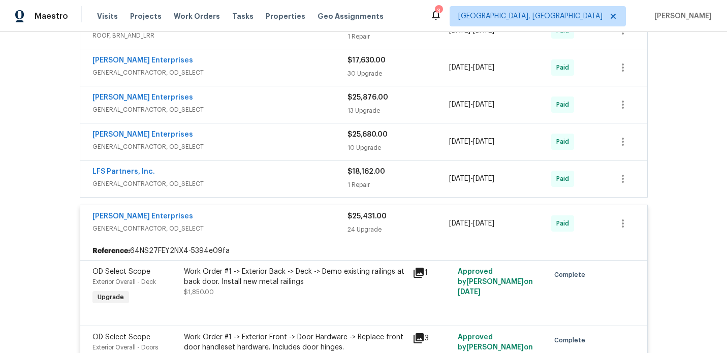
click at [293, 234] on div "Nordman Enterprises GENERAL_CONTRACTOR, OD_SELECT" at bounding box center [219, 223] width 255 height 24
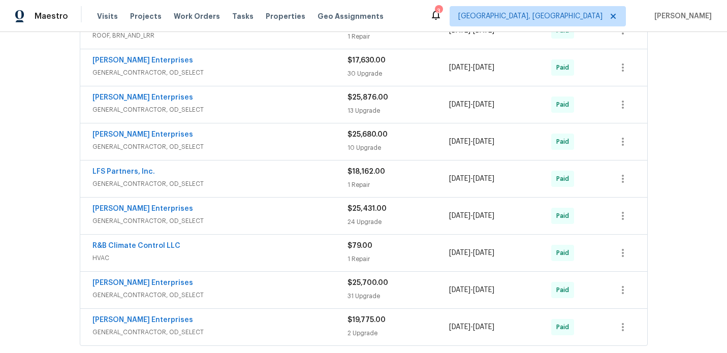
click at [283, 181] on span "GENERAL_CONTRACTOR, OD_SELECT" at bounding box center [219, 184] width 255 height 10
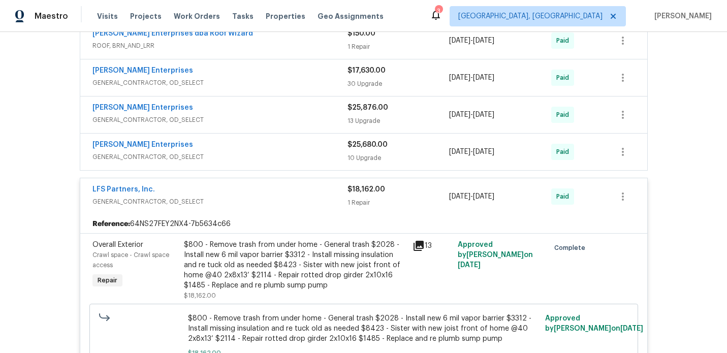
scroll to position [594, 0]
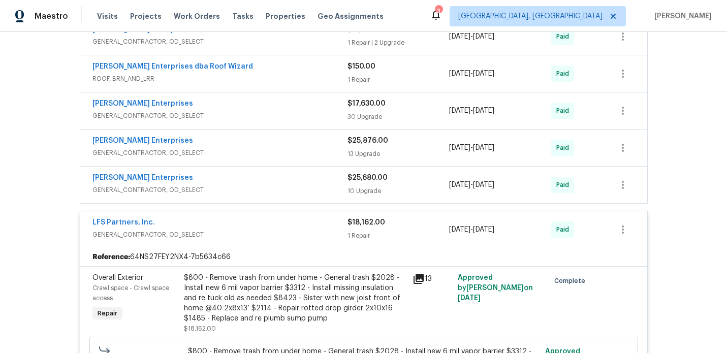
click at [256, 232] on span "GENERAL_CONTRACTOR, OD_SELECT" at bounding box center [219, 235] width 255 height 10
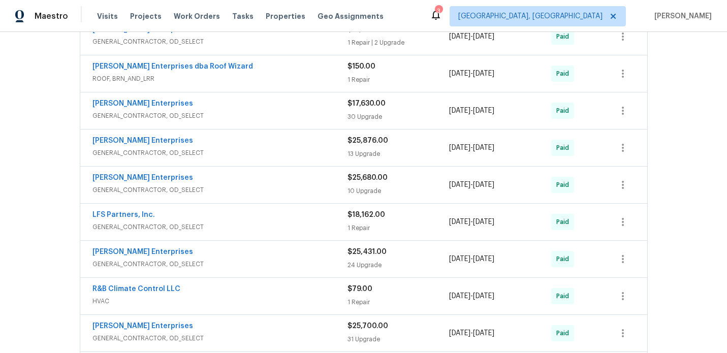
click at [283, 193] on span "GENERAL_CONTRACTOR, OD_SELECT" at bounding box center [219, 190] width 255 height 10
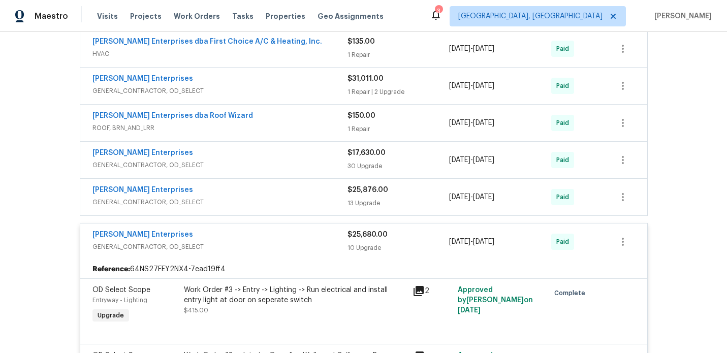
scroll to position [533, 0]
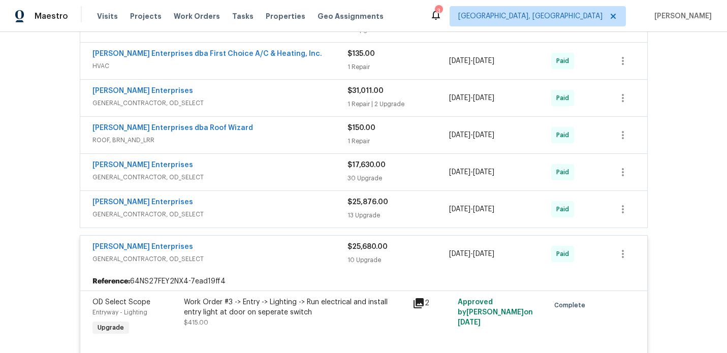
click at [270, 257] on span "GENERAL_CONTRACTOR, OD_SELECT" at bounding box center [219, 259] width 255 height 10
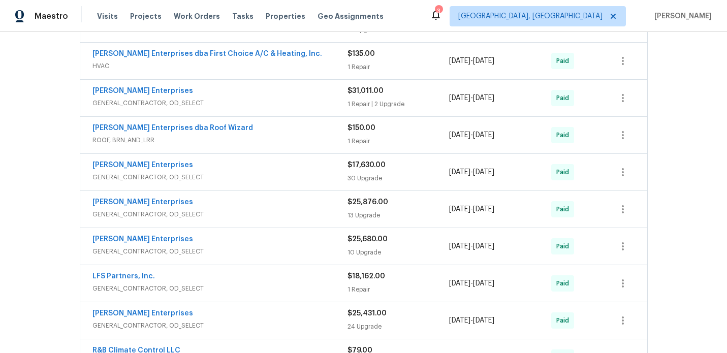
click at [293, 179] on span "GENERAL_CONTRACTOR, OD_SELECT" at bounding box center [219, 177] width 255 height 10
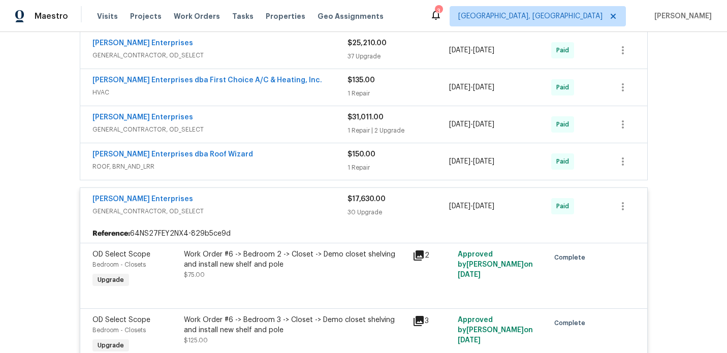
scroll to position [476, 0]
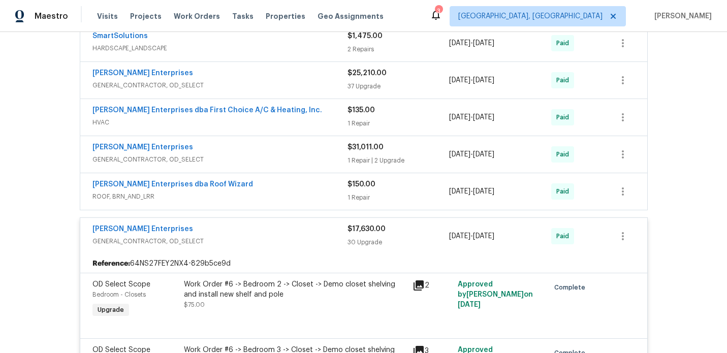
click at [302, 152] on div "Nordman Enterprises" at bounding box center [219, 148] width 255 height 12
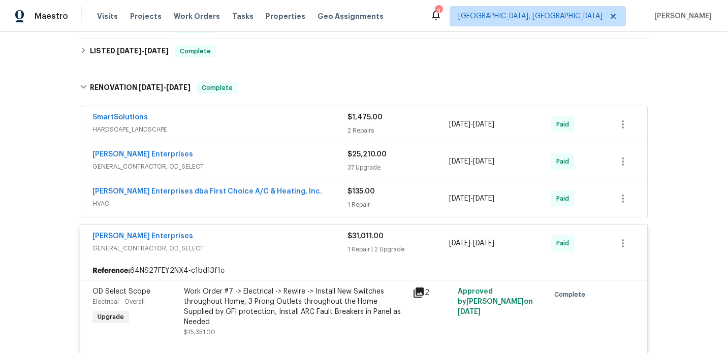
scroll to position [392, 0]
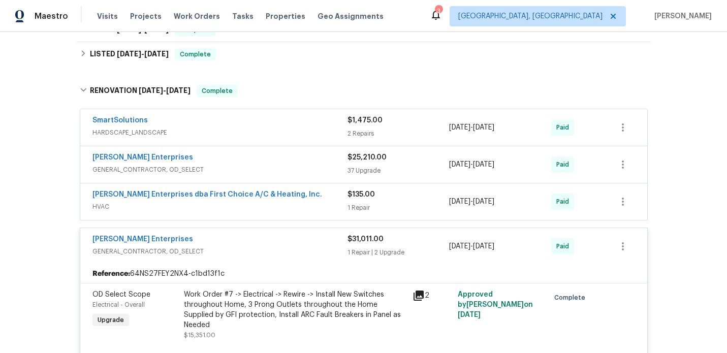
click at [279, 173] on span "GENERAL_CONTRACTOR, OD_SELECT" at bounding box center [219, 170] width 255 height 10
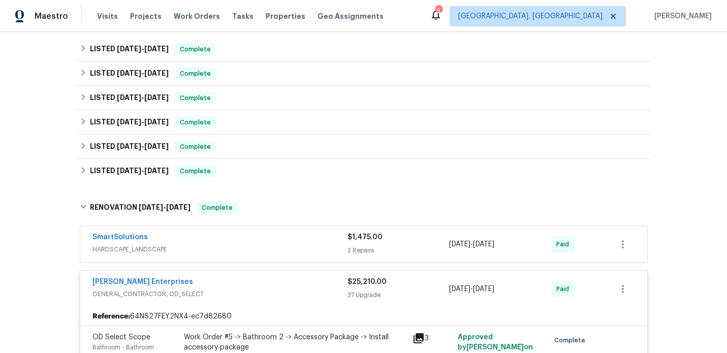
scroll to position [204, 0]
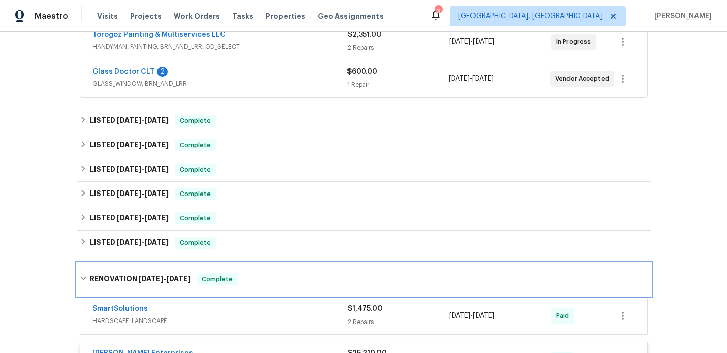
click at [257, 278] on div "RENOVATION 6/27/24 - 4/11/25 Complete" at bounding box center [364, 279] width 568 height 12
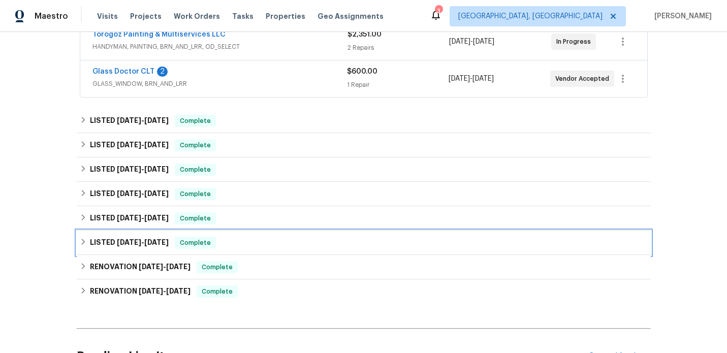
click at [136, 241] on span "4/26/25" at bounding box center [129, 242] width 24 height 7
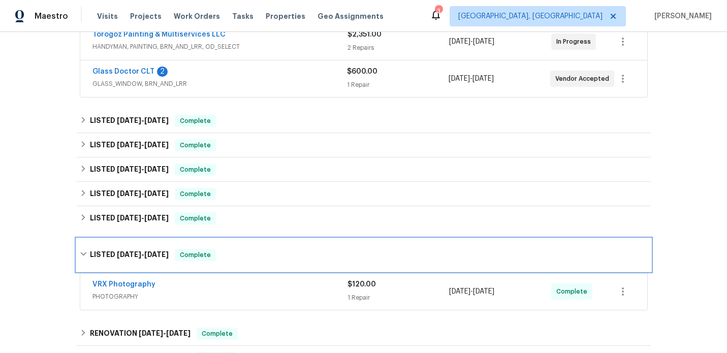
click at [136, 241] on div "LISTED 4/26/25 - 4/28/25 Complete" at bounding box center [364, 255] width 574 height 33
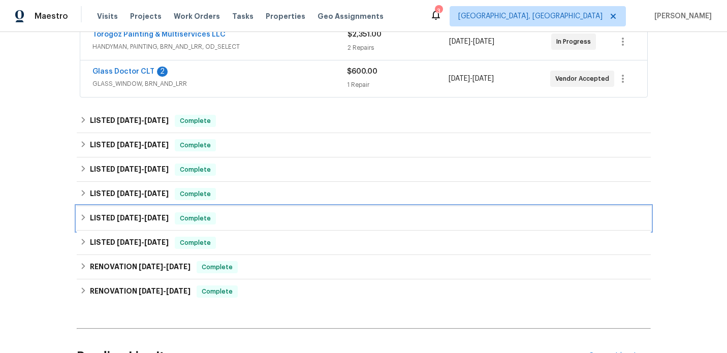
click at [137, 219] on span "5/12/25" at bounding box center [129, 217] width 24 height 7
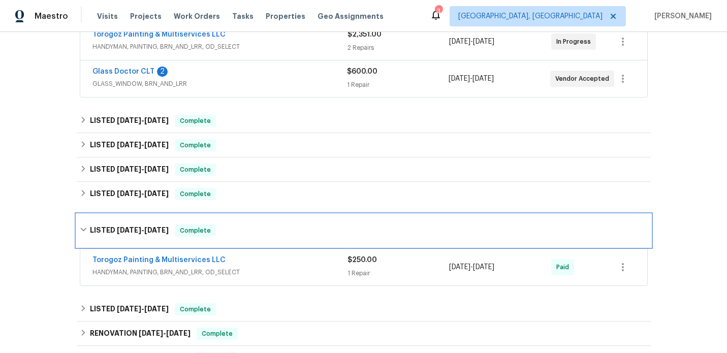
click at [137, 219] on div "LISTED 5/12/25 - 5/13/25 Complete" at bounding box center [364, 230] width 574 height 33
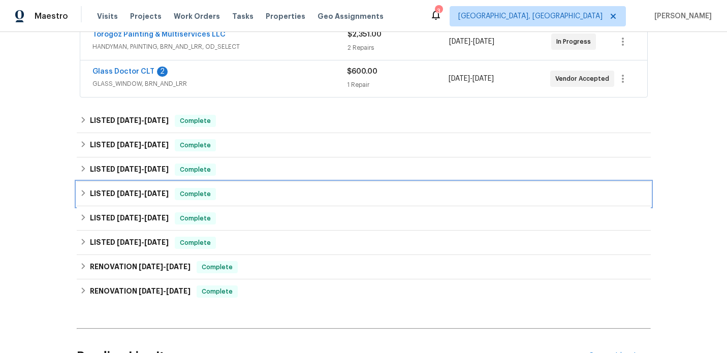
click at [141, 196] on span "5/14/25" at bounding box center [129, 193] width 24 height 7
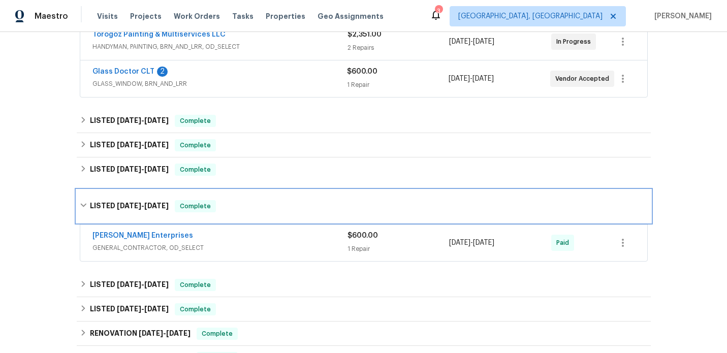
click at [142, 196] on div "LISTED 5/14/25 - 5/15/25 Complete" at bounding box center [364, 206] width 574 height 33
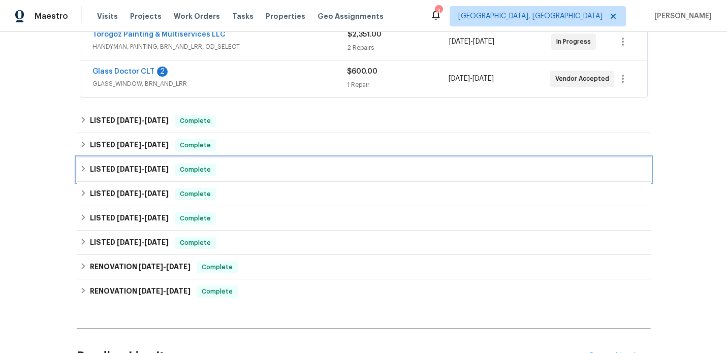
click at [139, 171] on span "6/23/25" at bounding box center [129, 169] width 24 height 7
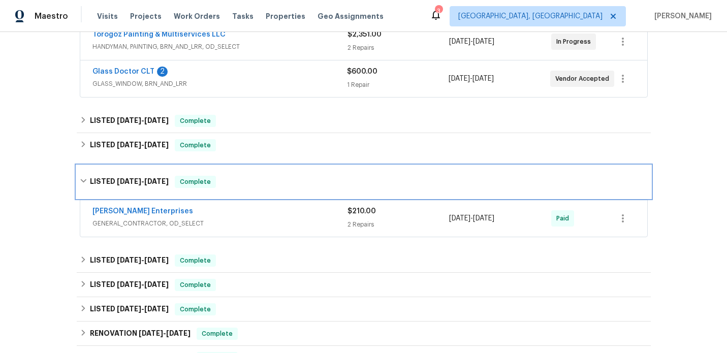
click at [139, 171] on div "LISTED 6/23/25 - 6/27/25 Complete" at bounding box center [364, 182] width 574 height 33
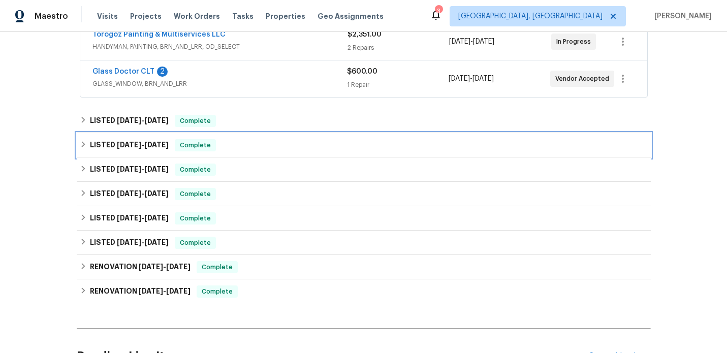
click at [143, 150] on h6 "LISTED 7/18/25 - 7/25/25" at bounding box center [129, 145] width 79 height 12
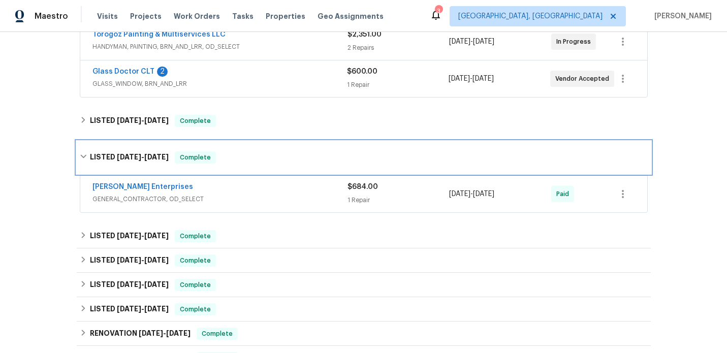
click at [143, 150] on div "LISTED 7/18/25 - 7/25/25 Complete" at bounding box center [364, 157] width 574 height 33
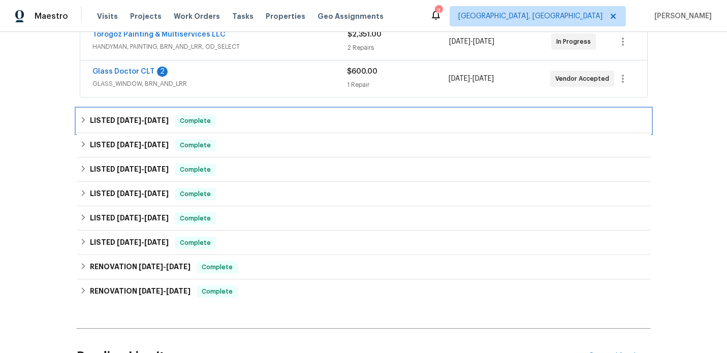
click at [138, 122] on span "8/11/25" at bounding box center [129, 120] width 24 height 7
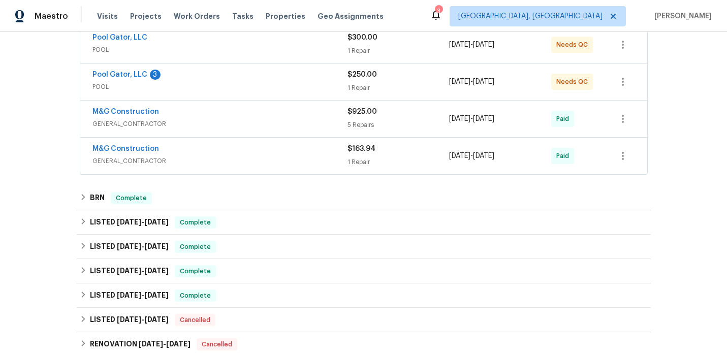
scroll to position [213, 0]
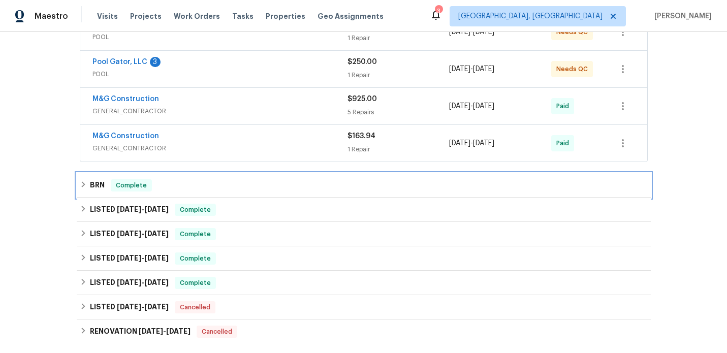
click at [237, 183] on div "BRN Complete" at bounding box center [364, 185] width 568 height 12
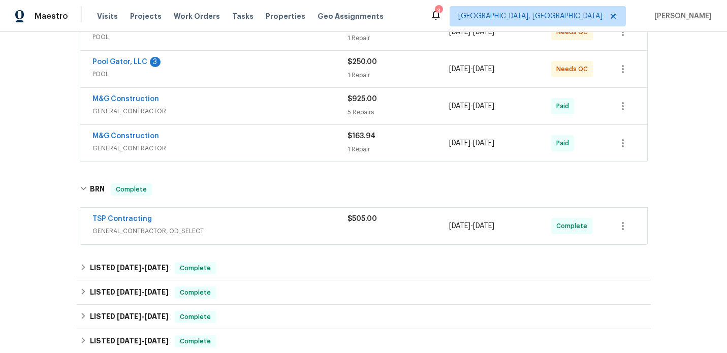
click at [272, 226] on span "GENERAL_CONTRACTOR, OD_SELECT" at bounding box center [219, 231] width 255 height 10
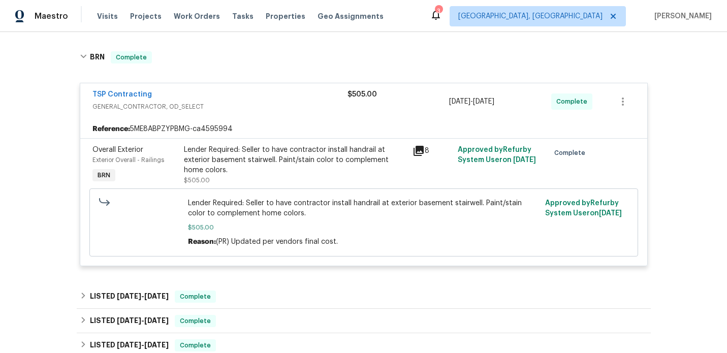
scroll to position [348, 0]
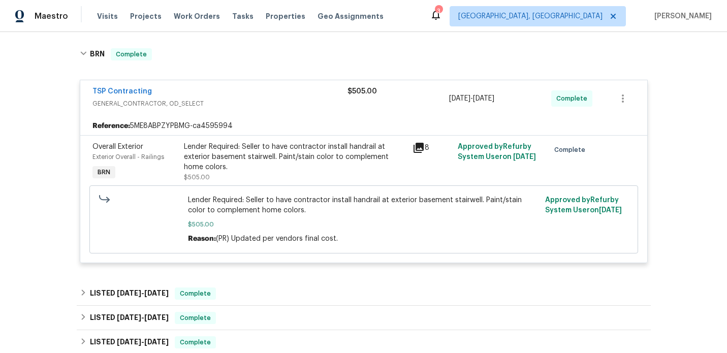
click at [418, 145] on icon at bounding box center [418, 148] width 10 height 10
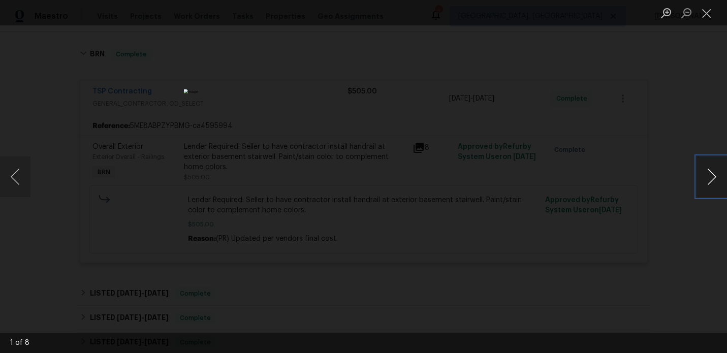
click at [713, 181] on button "Next image" at bounding box center [711, 176] width 30 height 41
